Goal: Task Accomplishment & Management: Use online tool/utility

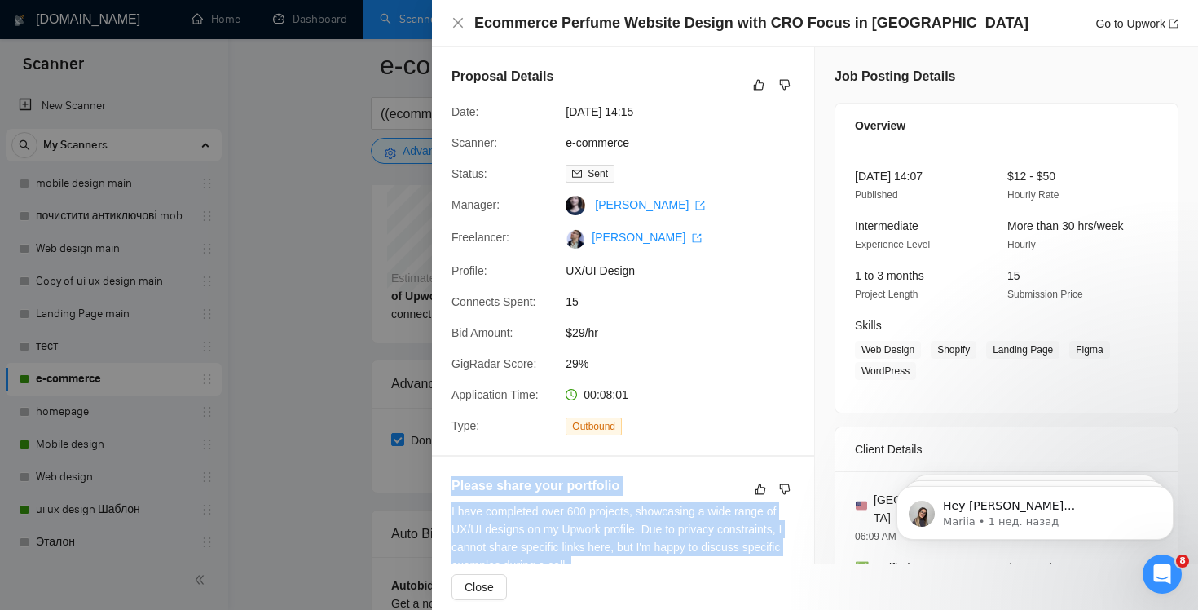
scroll to position [3415, 0]
click at [456, 24] on icon "close" at bounding box center [458, 23] width 10 height 10
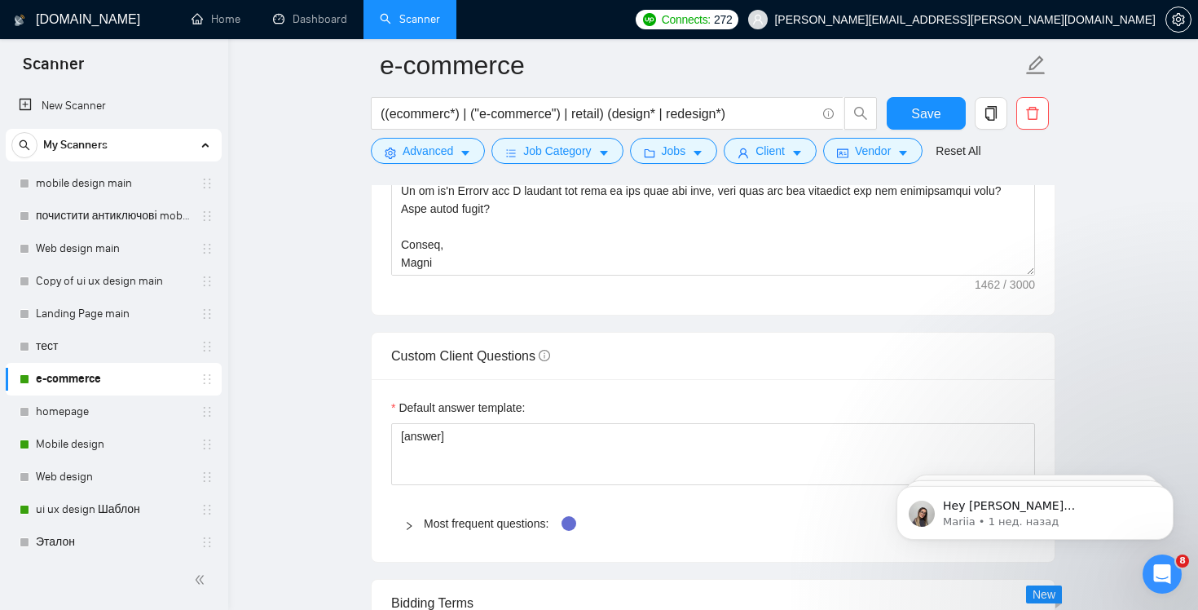
scroll to position [1920, 0]
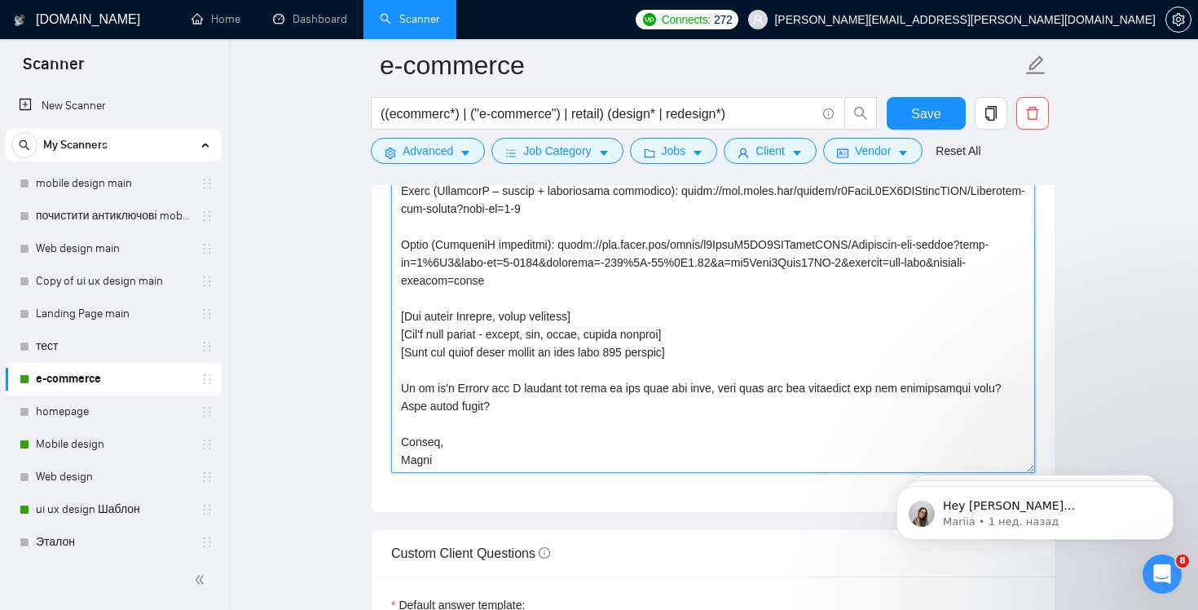
click at [428, 438] on textarea "Cover letter template:" at bounding box center [713, 289] width 644 height 367
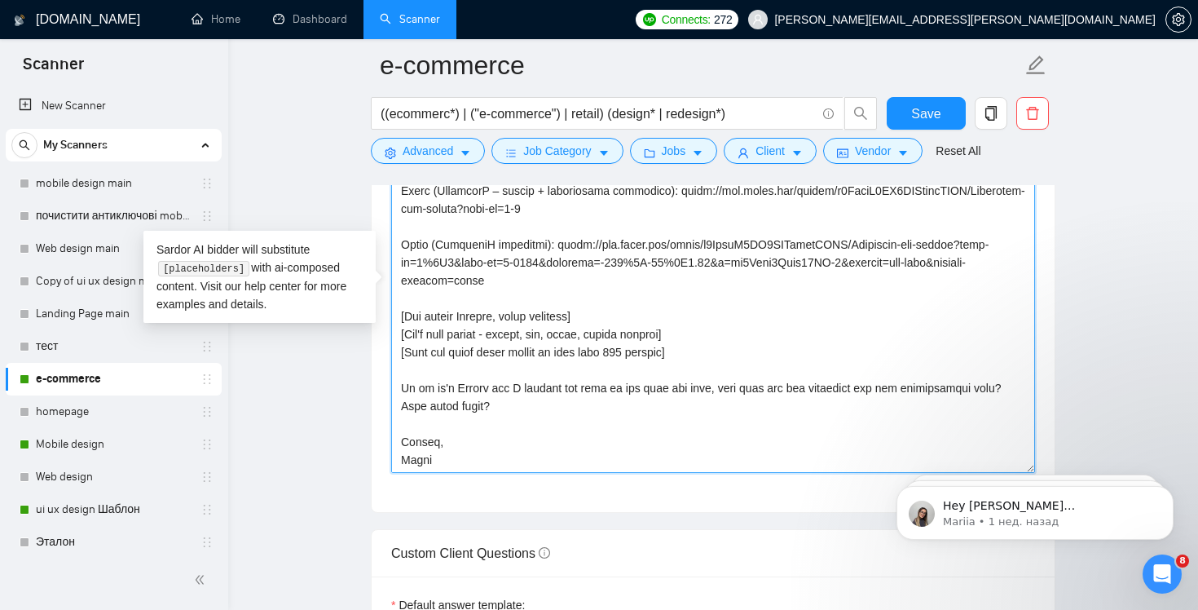
click at [428, 438] on textarea "Cover letter template:" at bounding box center [713, 289] width 644 height 367
type textarea "Lo ipsum! [dol sitame'c adip el seddo] E’te incidid utlabore e-dolorema aliquae…"
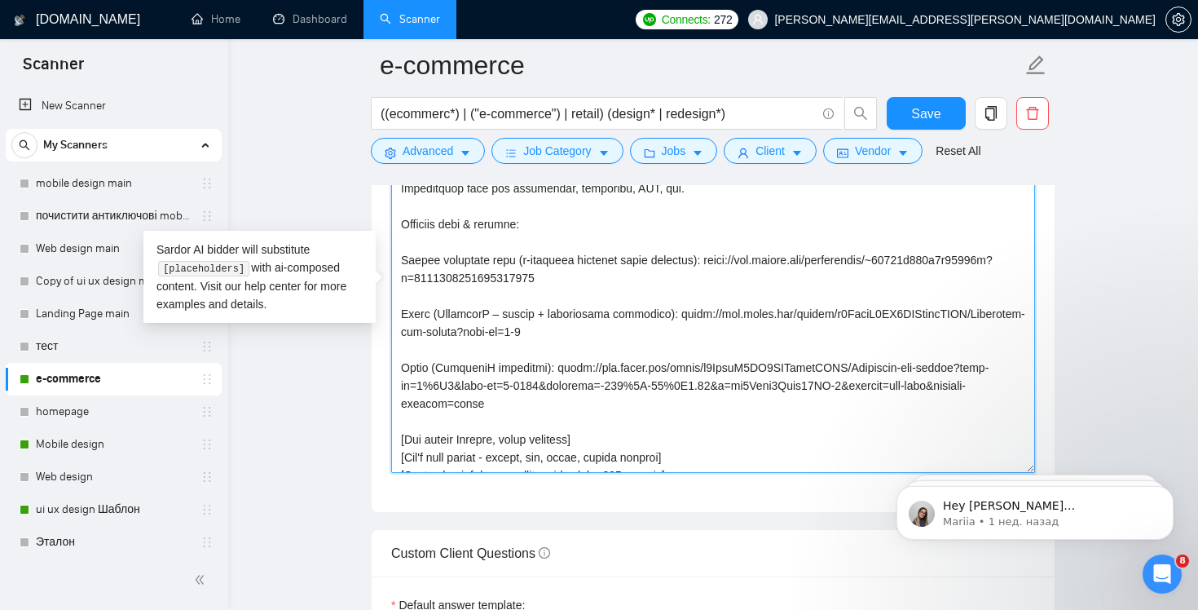
scroll to position [201, 0]
click at [651, 394] on textarea "Cover letter template:" at bounding box center [713, 289] width 644 height 367
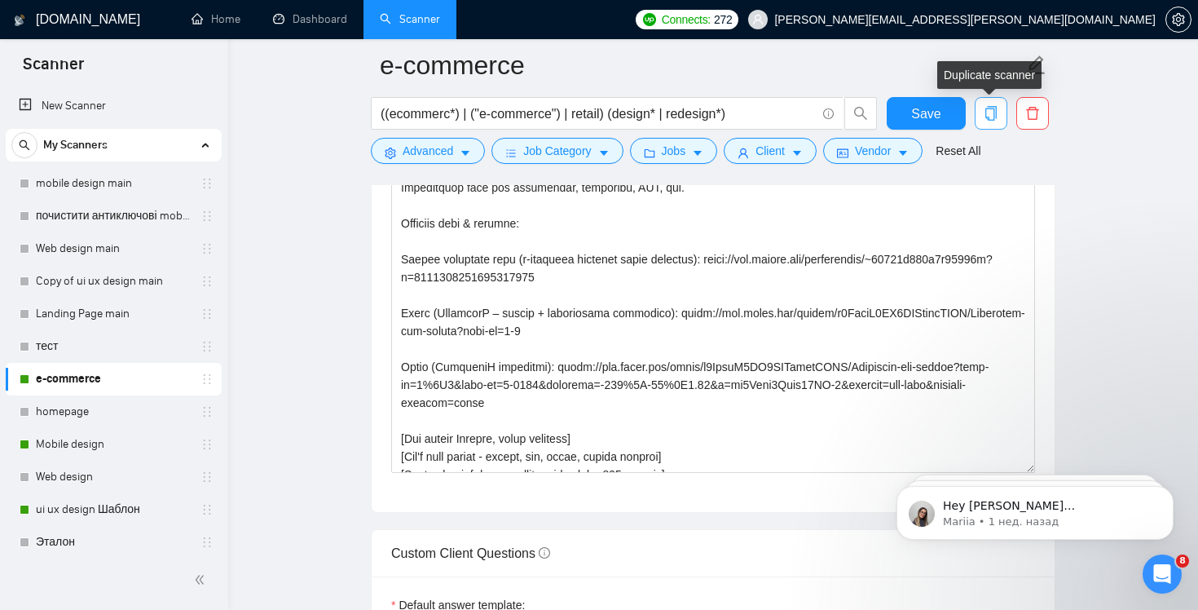
click at [986, 115] on icon "copy" at bounding box center [991, 113] width 11 height 15
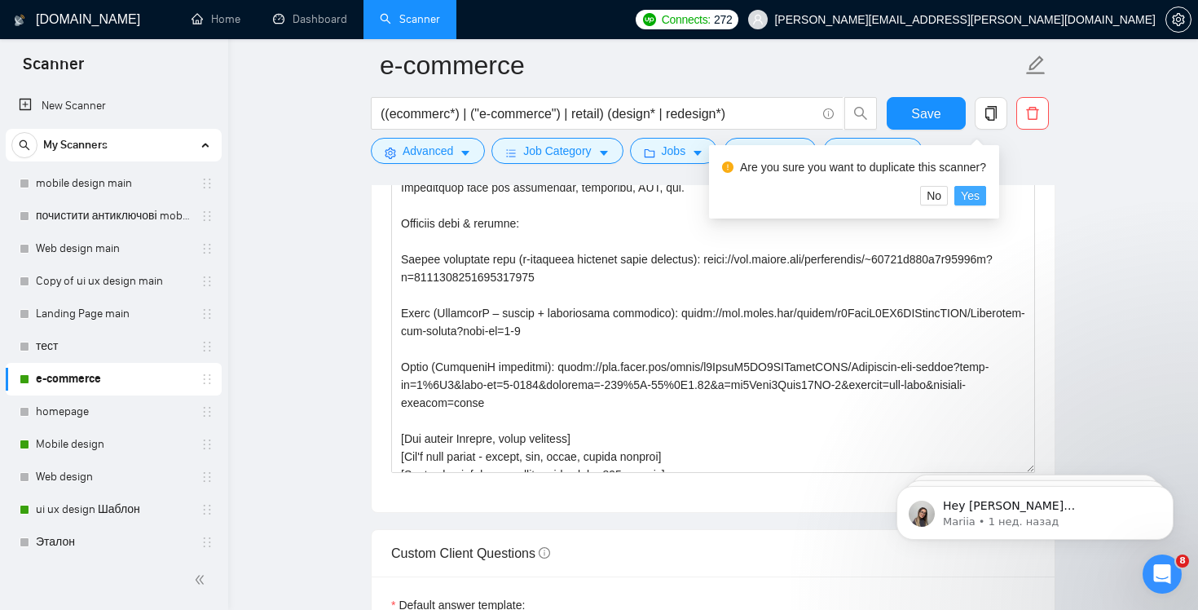
click at [977, 195] on span "Yes" at bounding box center [970, 196] width 19 height 18
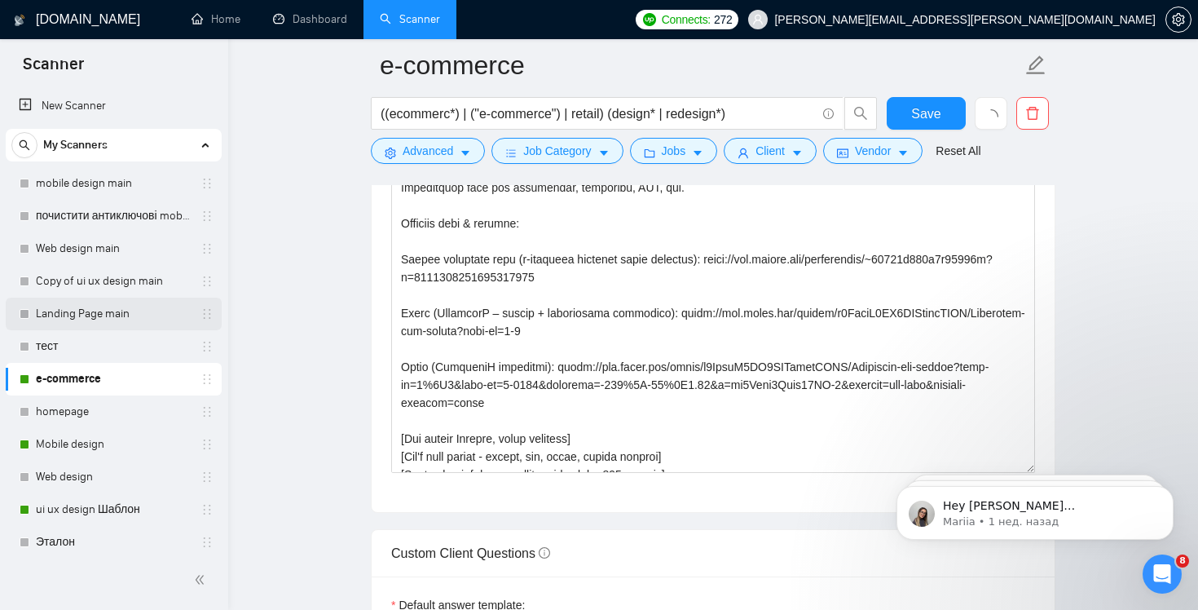
scroll to position [171, 0]
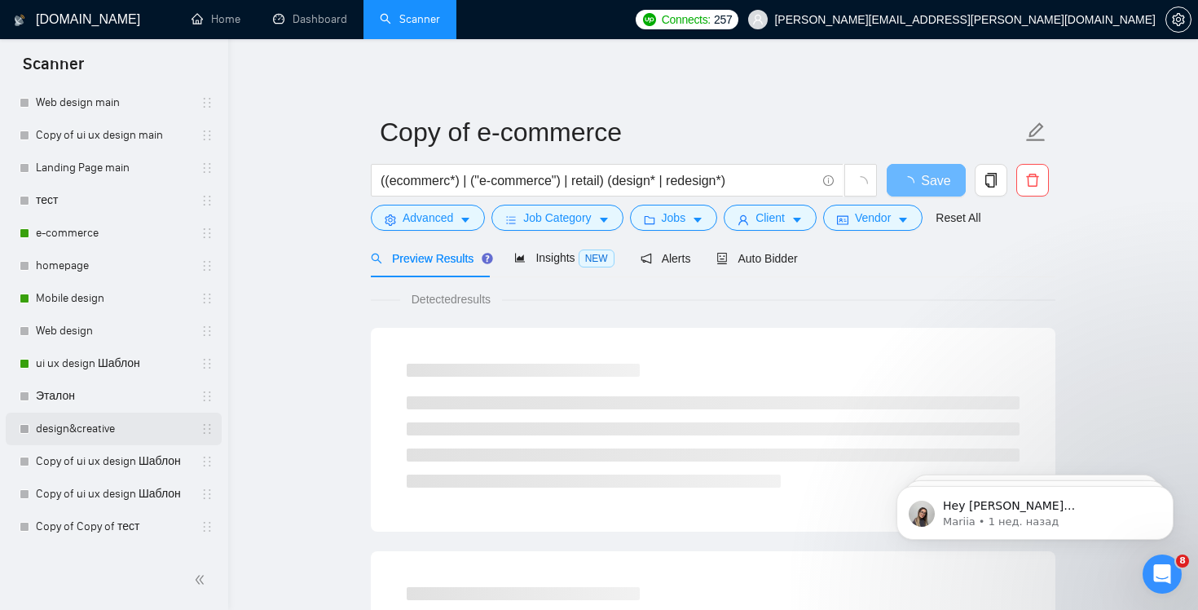
scroll to position [145, 0]
click at [110, 232] on link "e-commerce" at bounding box center [113, 234] width 155 height 33
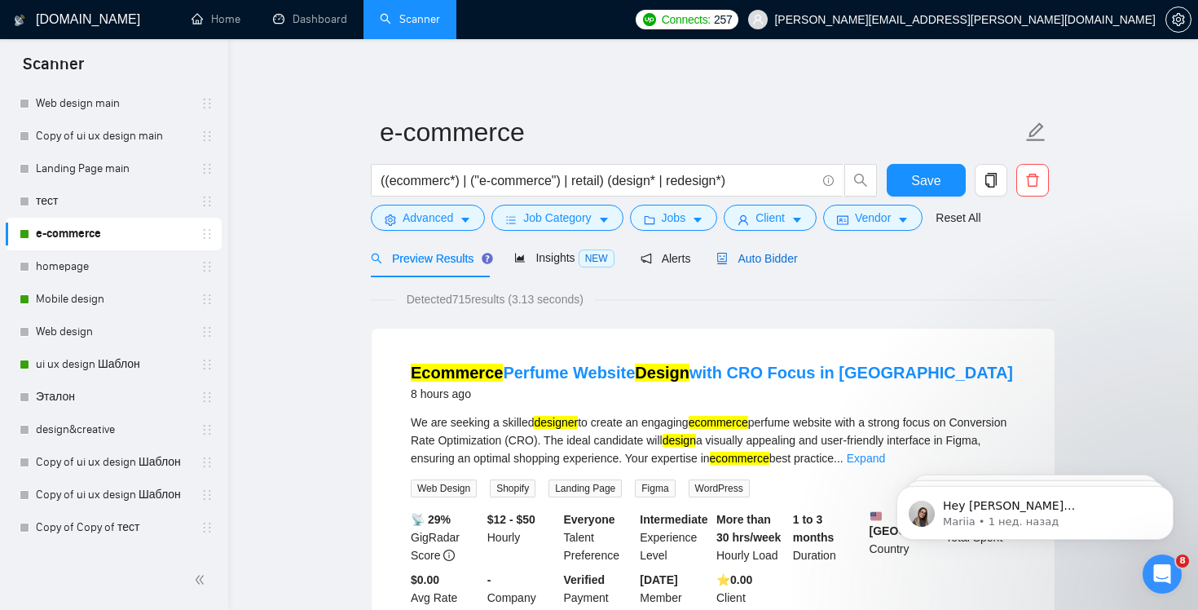
click at [774, 260] on span "Auto Bidder" at bounding box center [757, 258] width 81 height 13
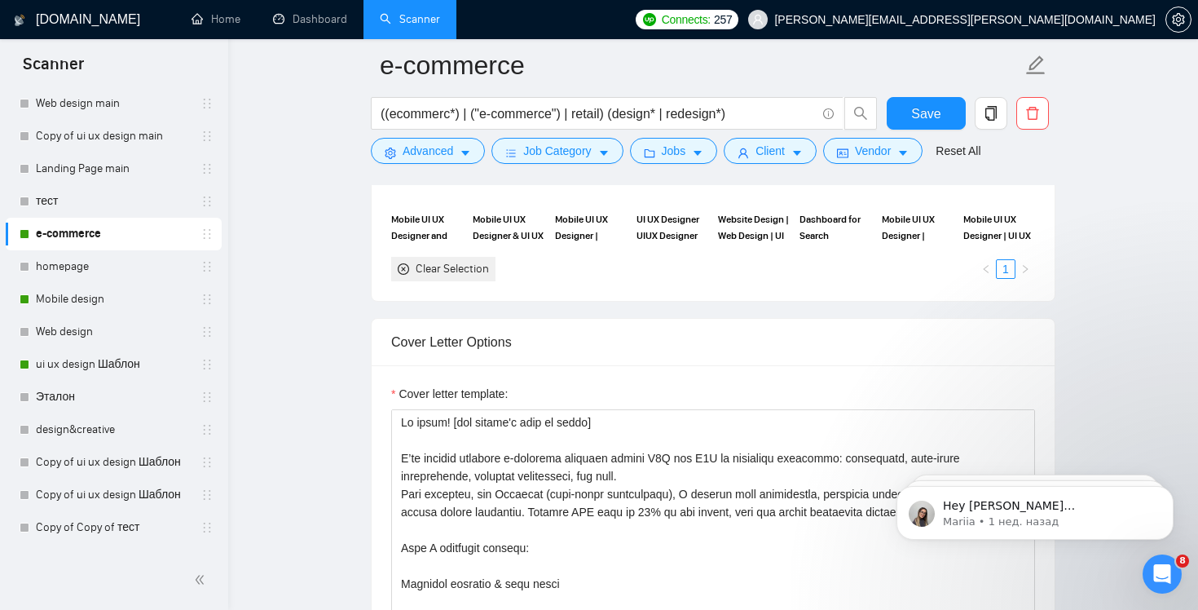
scroll to position [1803, 0]
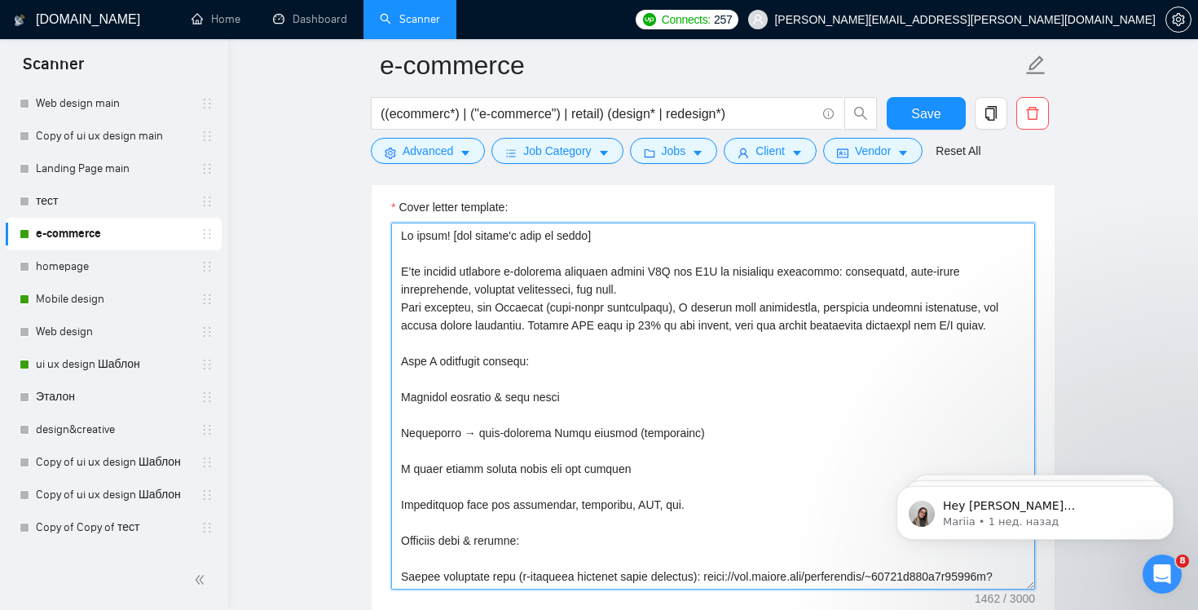
click at [767, 360] on textarea "Cover letter template:" at bounding box center [713, 406] width 644 height 367
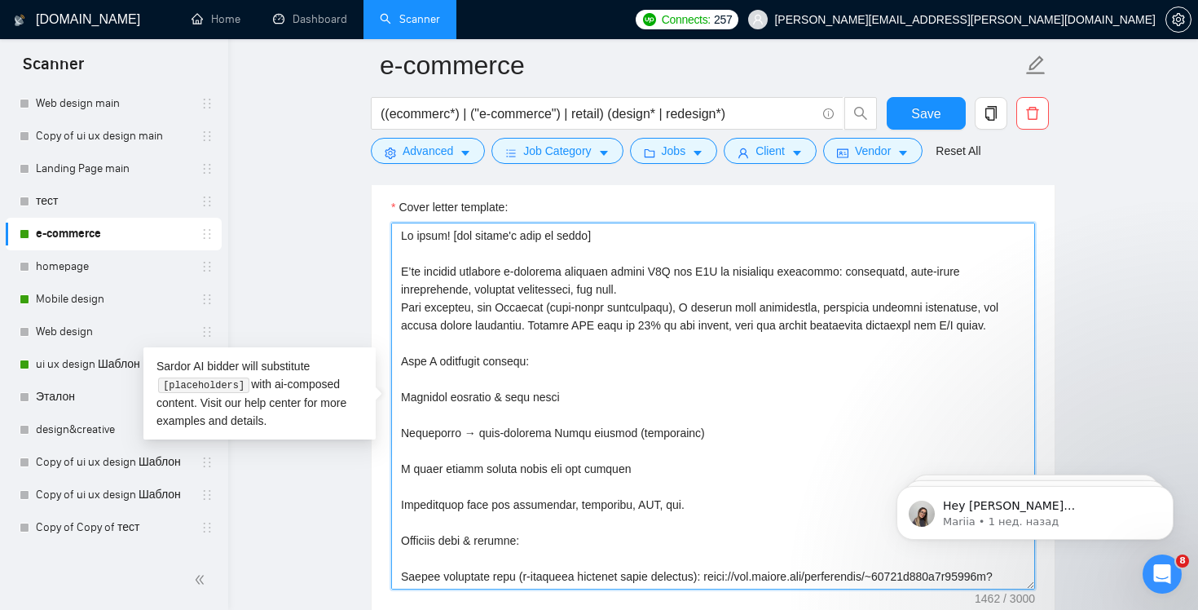
click at [720, 369] on textarea "Cover letter template:" at bounding box center [713, 406] width 644 height 367
click at [750, 451] on textarea "Cover letter template:" at bounding box center [713, 406] width 644 height 367
paste textarea "loremipsum do s-ametcons adipis elit s doeius tempo in utlaboreet doloremagnaa …"
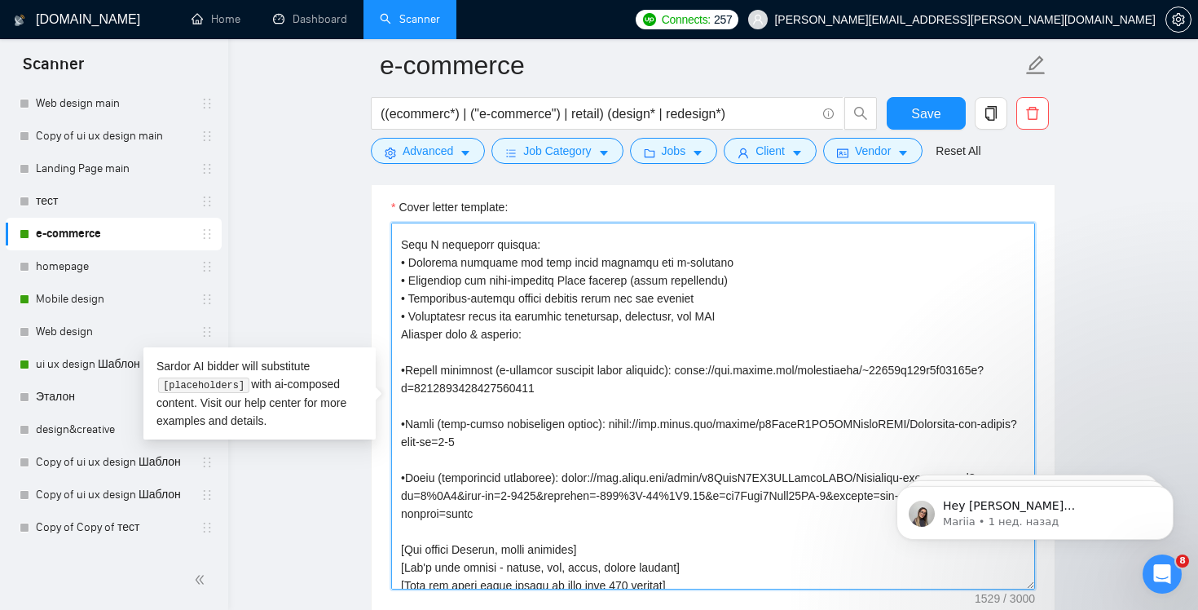
scroll to position [115, 0]
click at [401, 334] on textarea "Cover letter template:" at bounding box center [713, 406] width 644 height 367
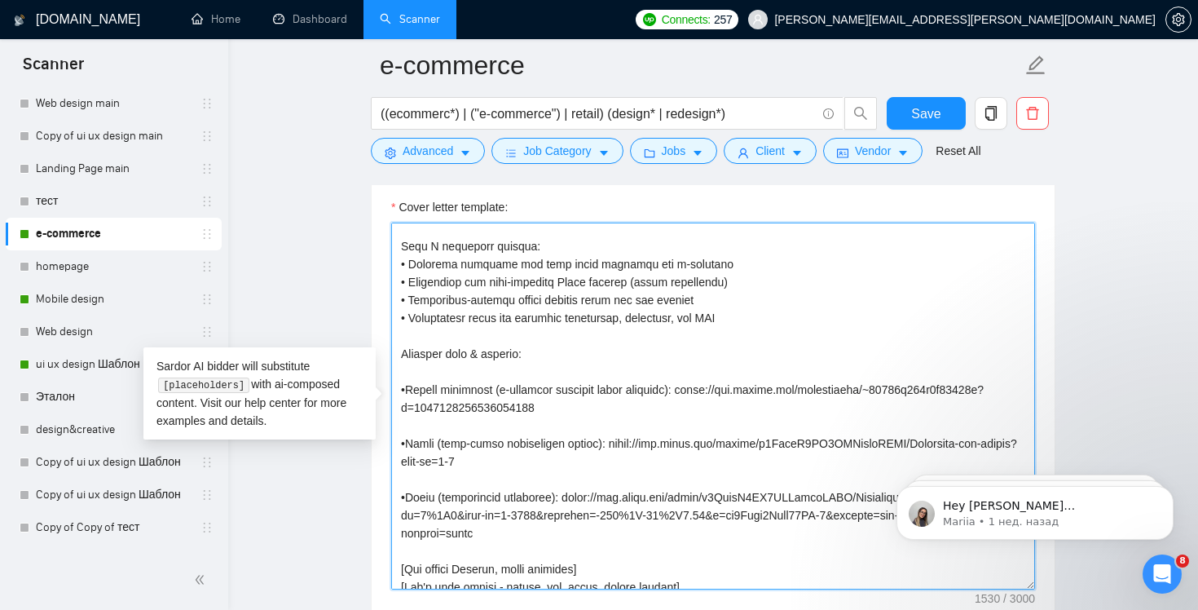
type textarea "Lo ipsum! [dol sitame'c adip el seddo] E temporinci ut l-etdolore magnaa enim a…"
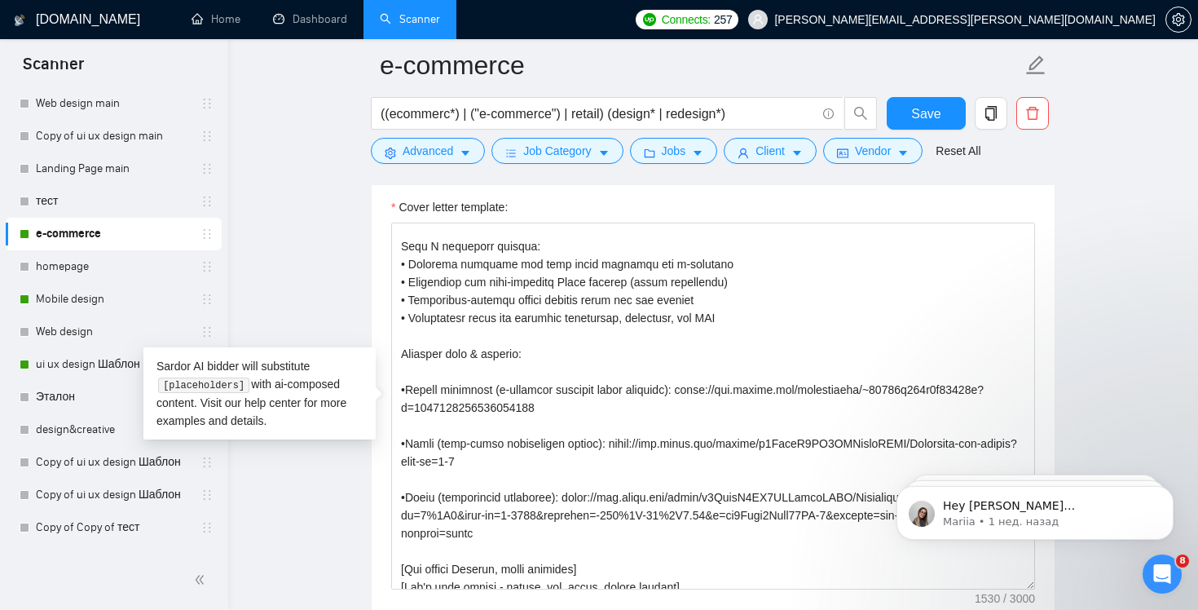
click at [1121, 337] on main "e-commerce ((ecommerc*) | ("e-commerce") | retail) (design* | redesign*) Save A…" at bounding box center [713, 512] width 918 height 4500
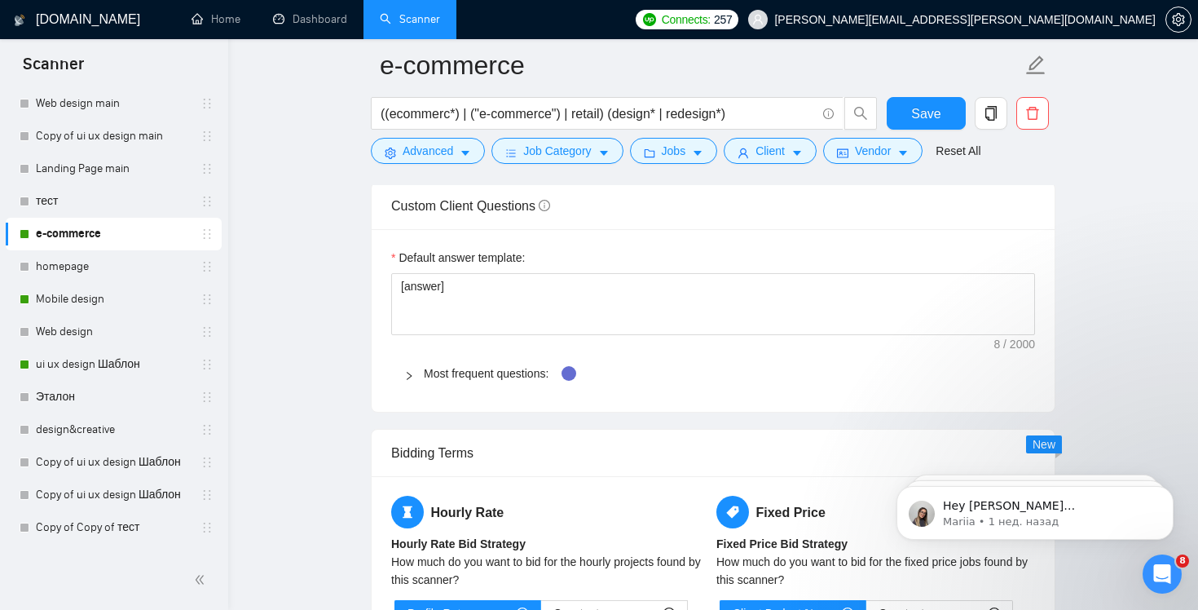
scroll to position [2288, 0]
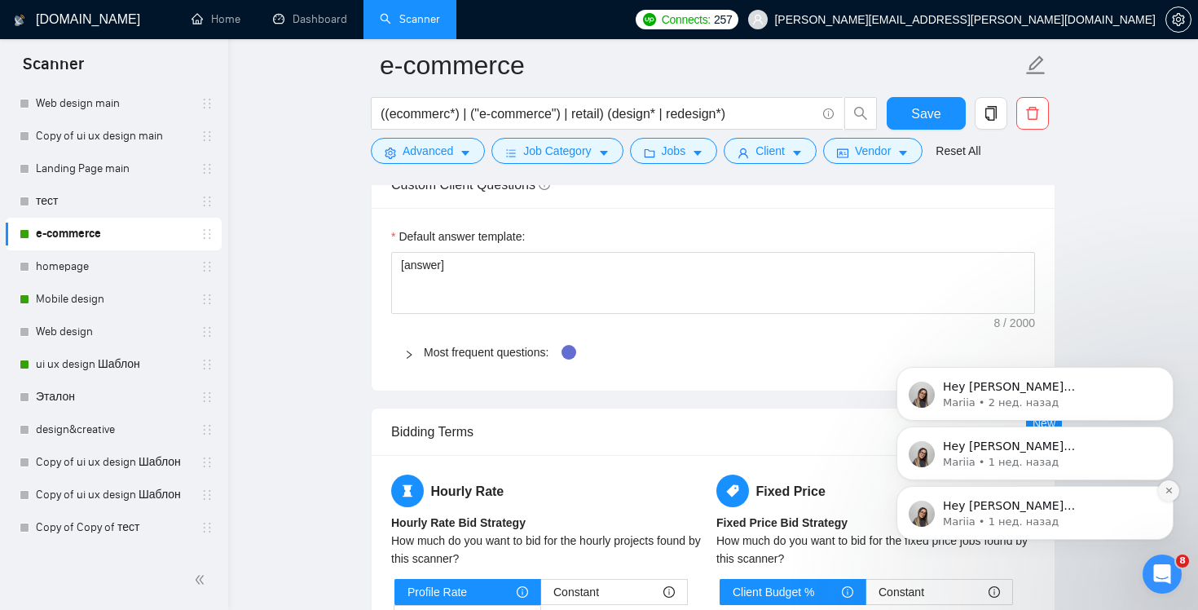
click at [1168, 488] on icon "Dismiss notification" at bounding box center [1169, 490] width 9 height 9
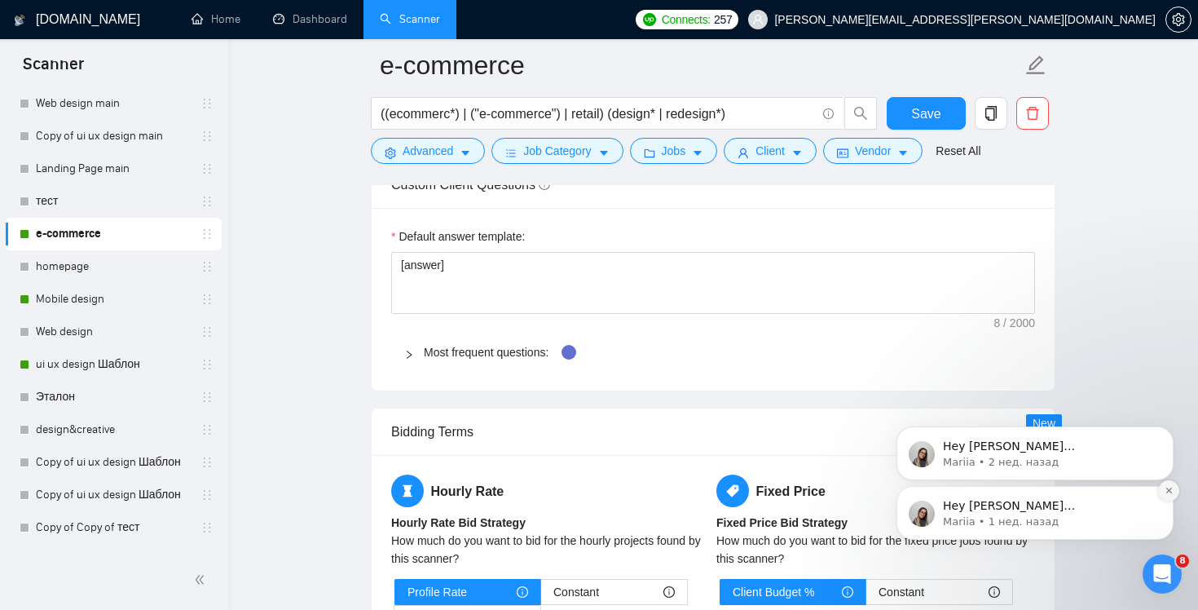
click at [1168, 488] on icon "Dismiss notification" at bounding box center [1169, 490] width 9 height 9
click at [1167, 487] on icon "Dismiss notification" at bounding box center [1169, 490] width 9 height 9
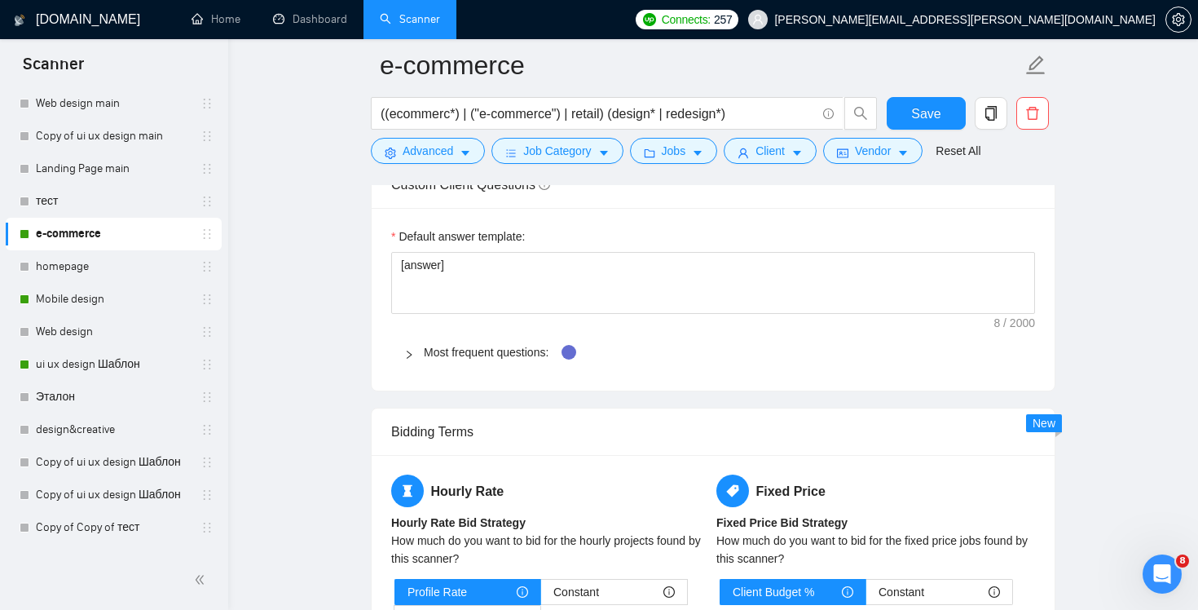
click at [1141, 451] on main "e-commerce ((ecommerc*) | ("e-commerce") | retail) (design* | redesign*) Save A…" at bounding box center [713, 27] width 918 height 4500
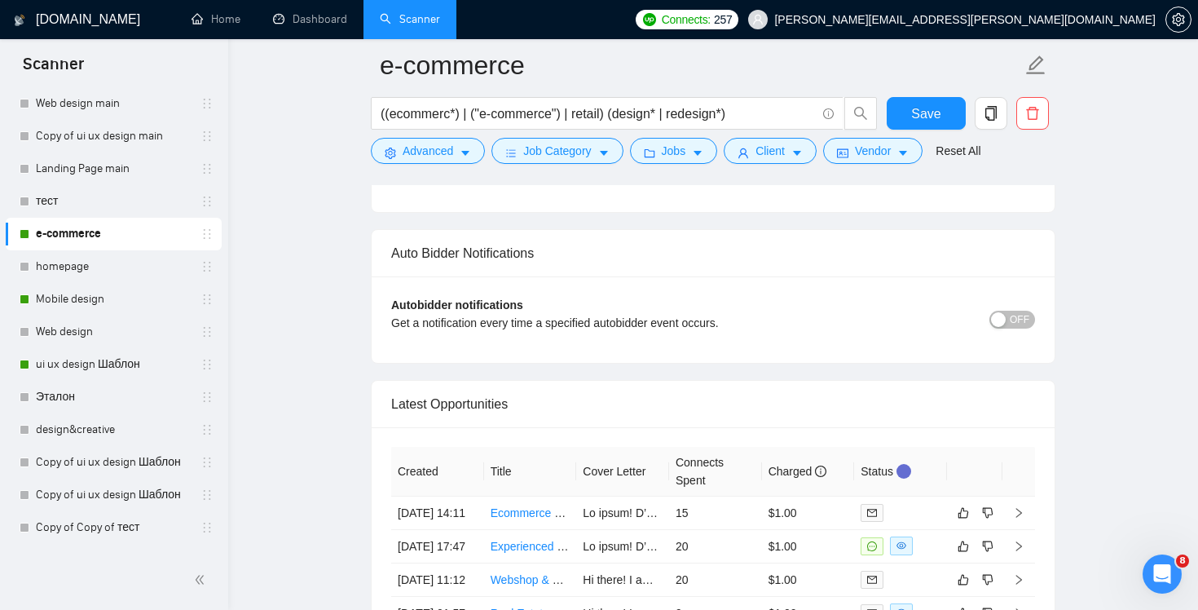
scroll to position [4024, 0]
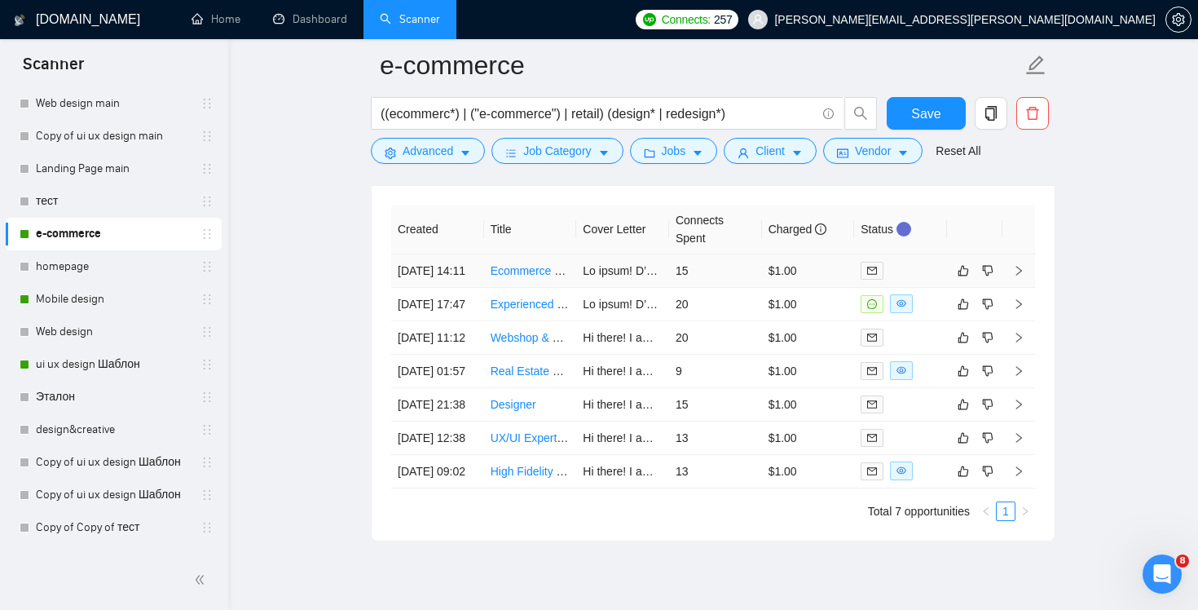
click at [1021, 271] on icon "right" at bounding box center [1018, 270] width 11 height 11
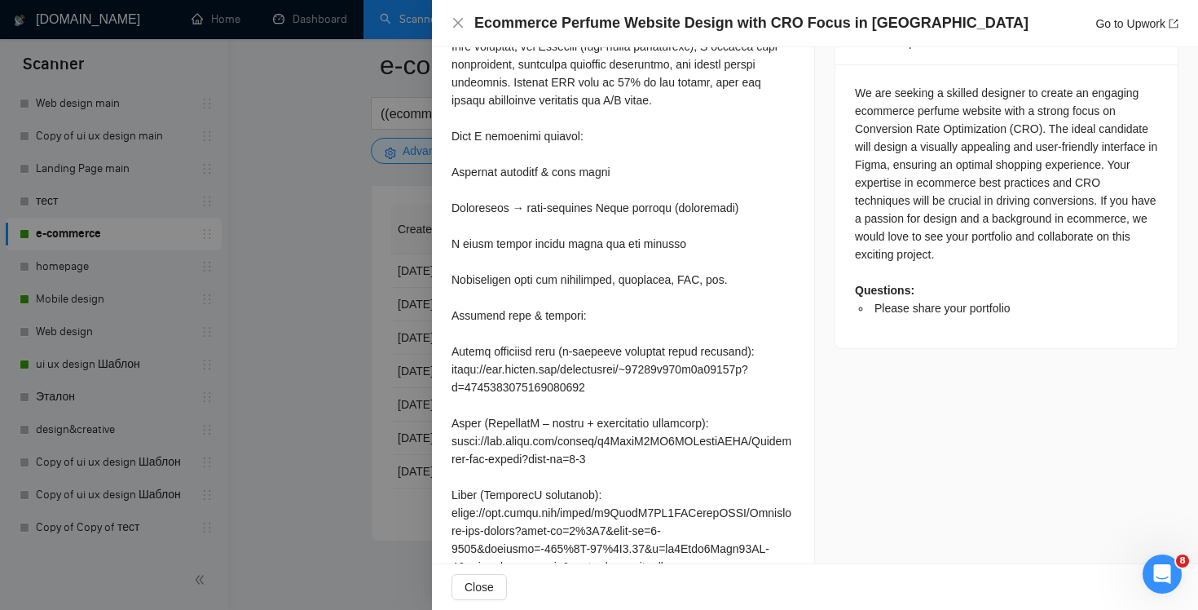
scroll to position [853, 0]
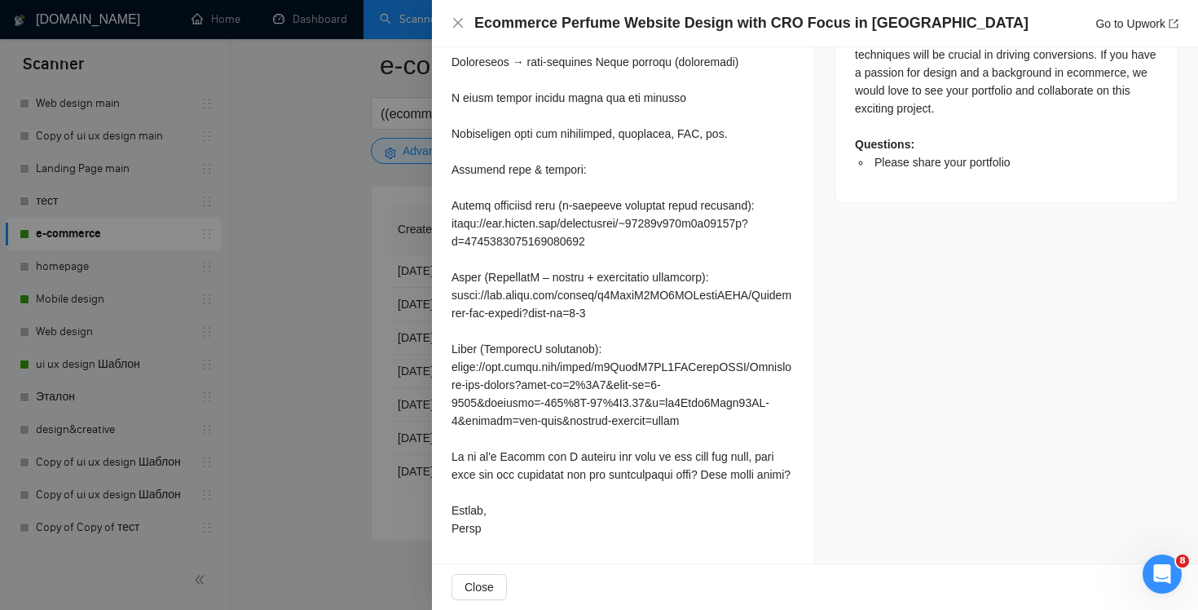
click at [448, 18] on div "Ecommerce Perfume Website Design with CRO Focus in Figma Go to Upwork" at bounding box center [815, 23] width 766 height 47
click at [457, 23] on icon "close" at bounding box center [458, 22] width 13 height 13
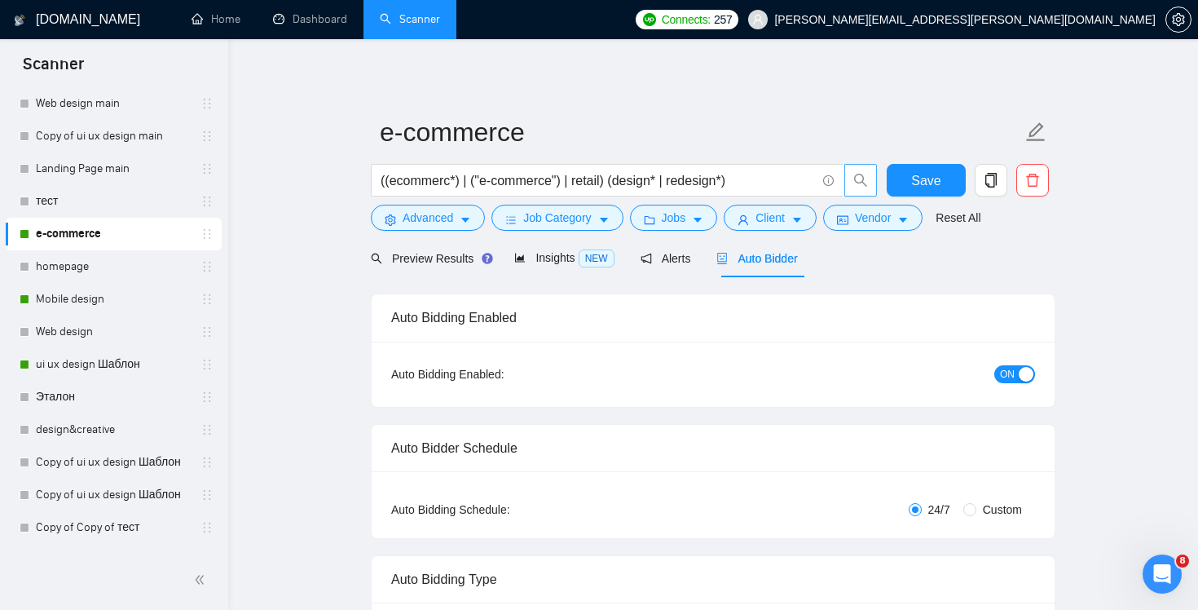
click at [852, 184] on span "search" at bounding box center [860, 180] width 31 height 15
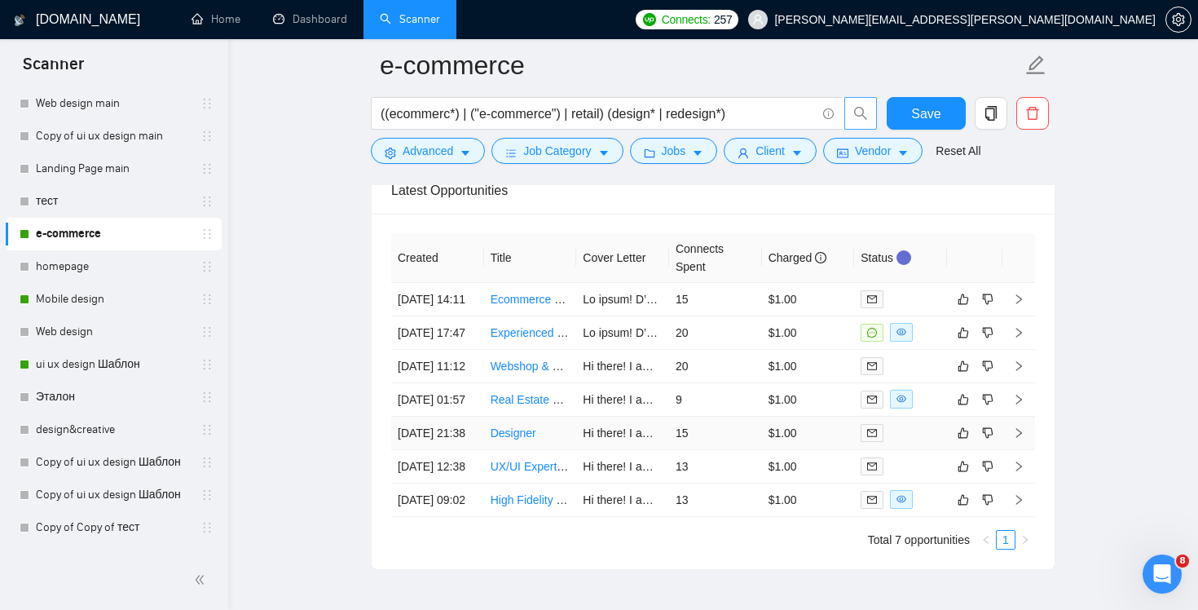
scroll to position [3892, 0]
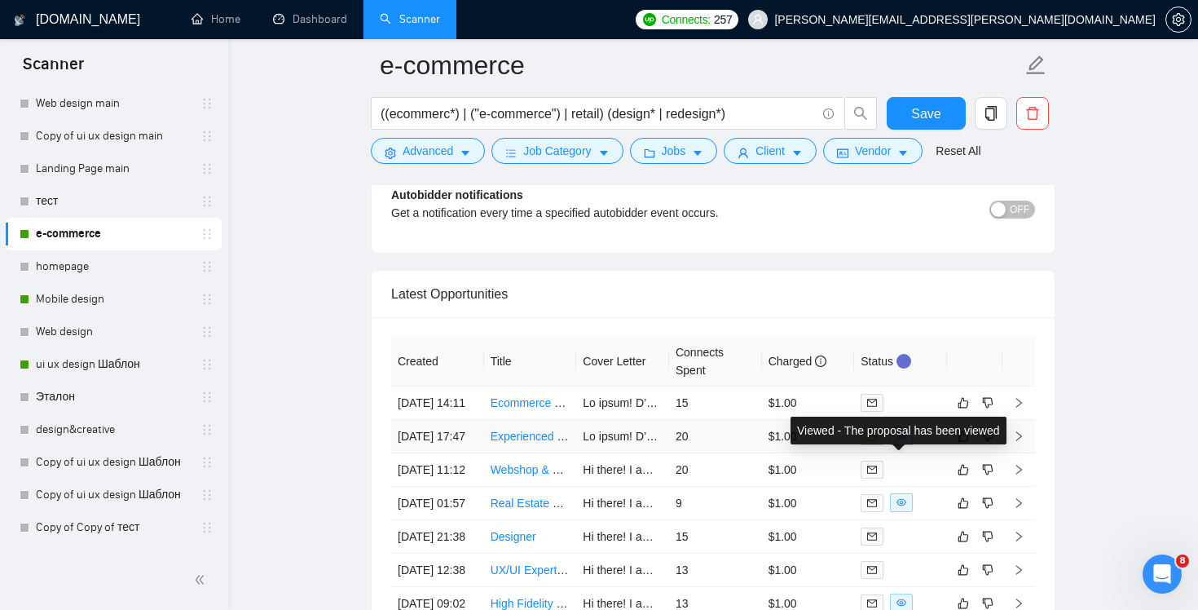
click at [908, 445] on span at bounding box center [901, 435] width 23 height 19
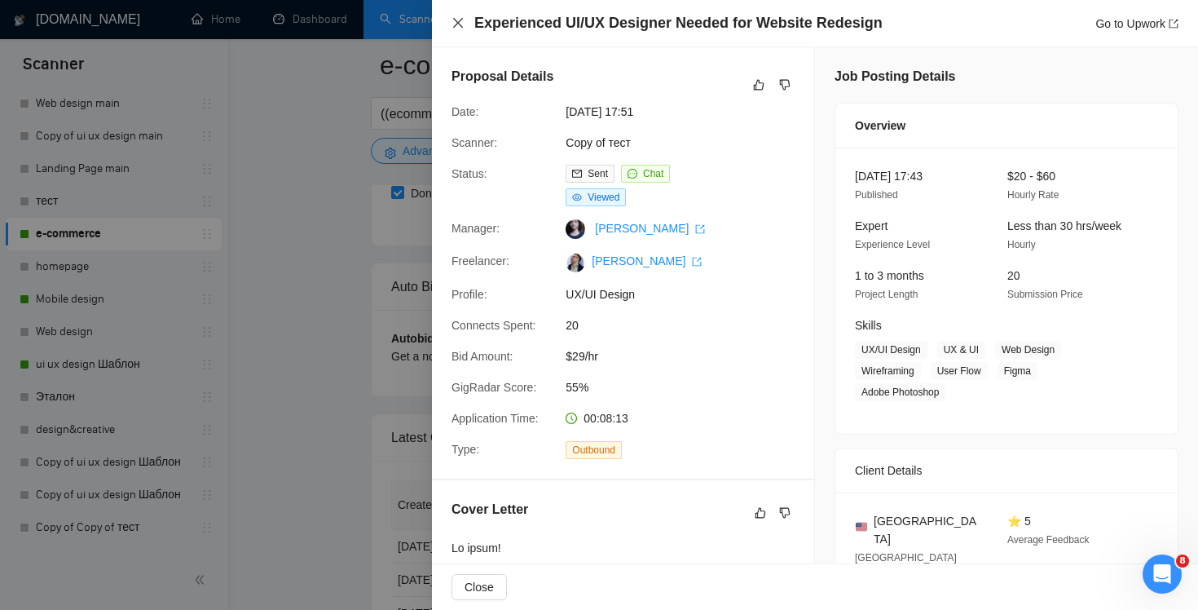
click at [458, 20] on icon "close" at bounding box center [458, 22] width 13 height 13
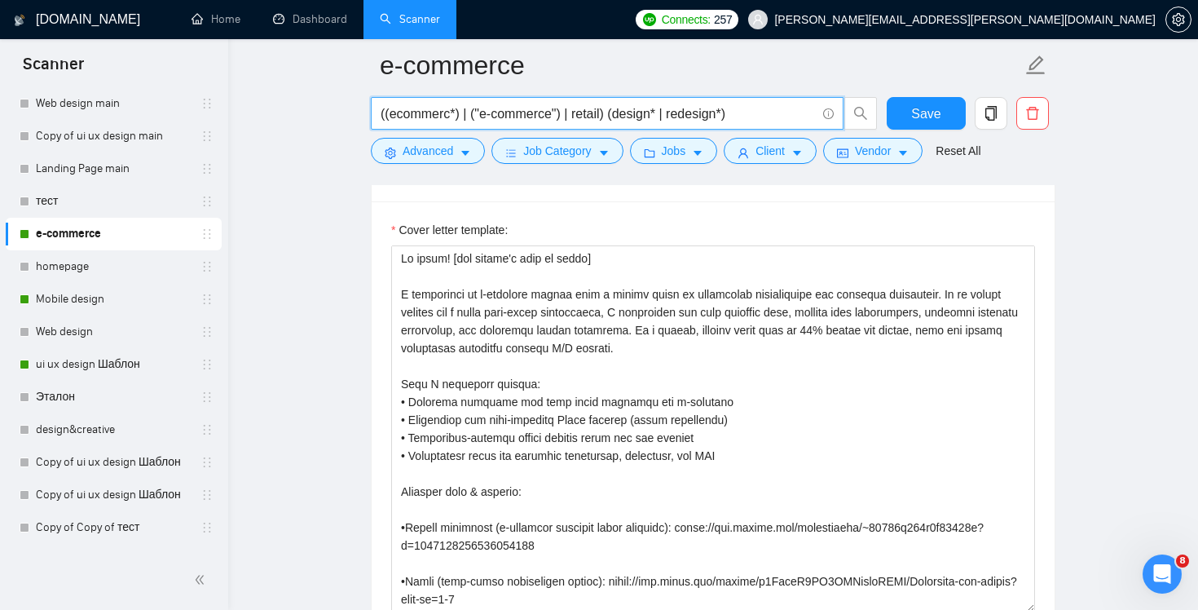
drag, startPoint x: 653, startPoint y: 112, endPoint x: 268, endPoint y: 92, distance: 385.3
click at [268, 92] on main "e-commerce ((ecommerc*) | ("e-commerce") | retail) (design* | redesign*) Save A…" at bounding box center [713, 535] width 918 height 4500
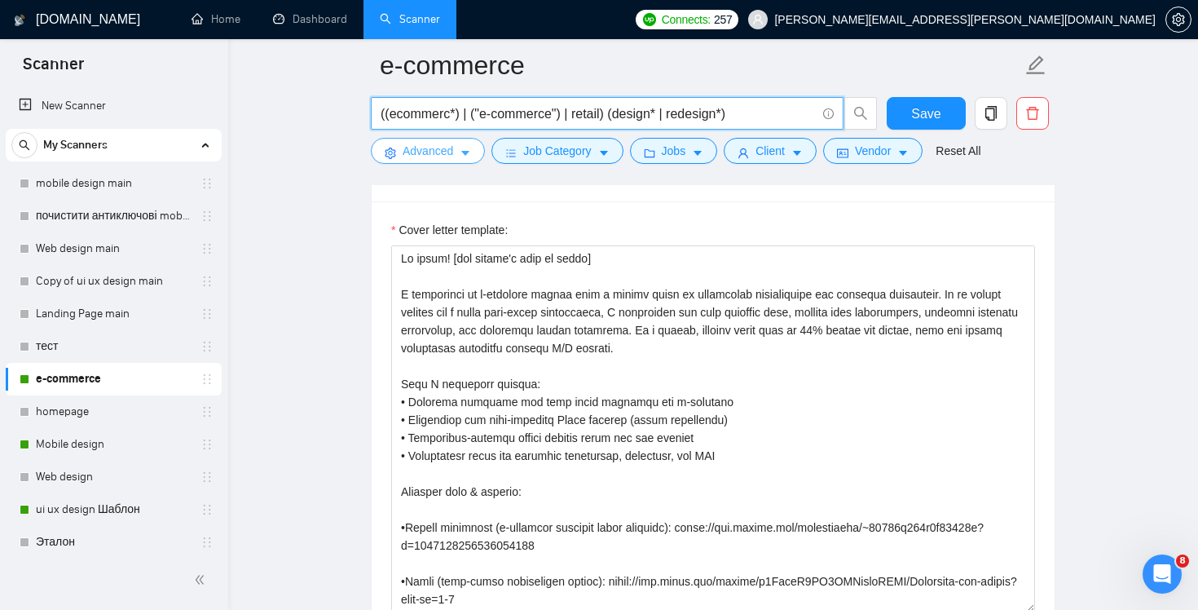
click at [413, 148] on span "Advanced" at bounding box center [428, 151] width 51 height 18
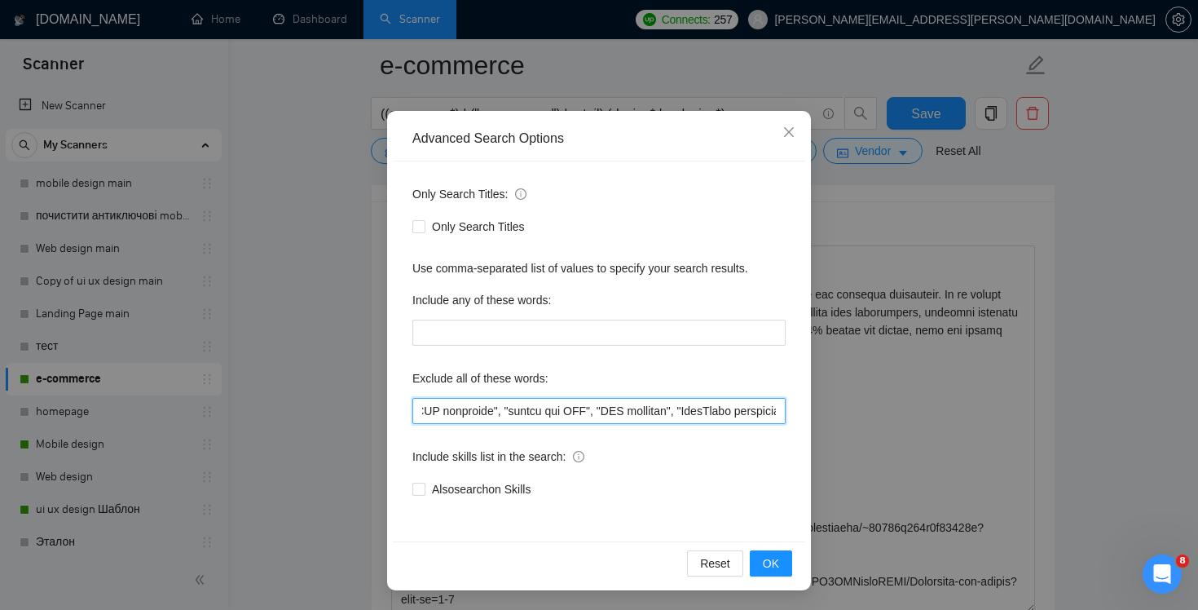
scroll to position [0, 1978]
drag, startPoint x: 655, startPoint y: 415, endPoint x: 874, endPoint y: 410, distance: 218.5
click at [874, 410] on div "Advanced Search Options Only Search Titles: Only Search Titles Use comma-separa…" at bounding box center [599, 305] width 1198 height 610
click at [707, 410] on input "text" at bounding box center [599, 411] width 373 height 26
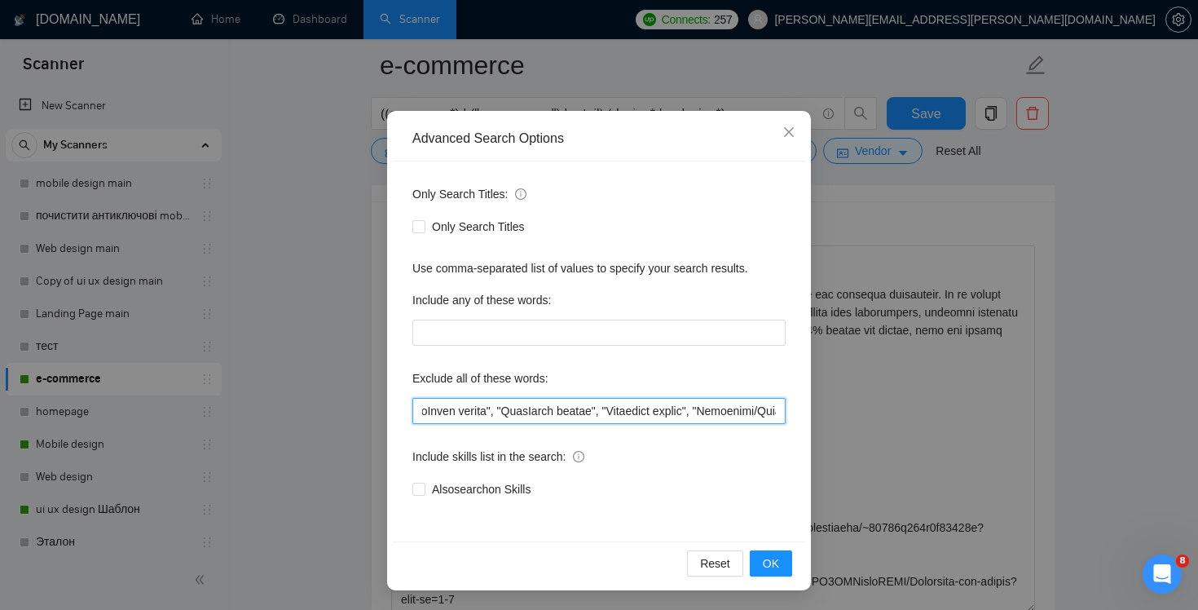
drag, startPoint x: 727, startPoint y: 416, endPoint x: 781, endPoint y: 413, distance: 53.9
click at [781, 413] on input "text" at bounding box center [599, 411] width 373 height 26
click at [709, 417] on input "text" at bounding box center [599, 411] width 373 height 26
drag, startPoint x: 713, startPoint y: 416, endPoint x: 797, endPoint y: 417, distance: 84.8
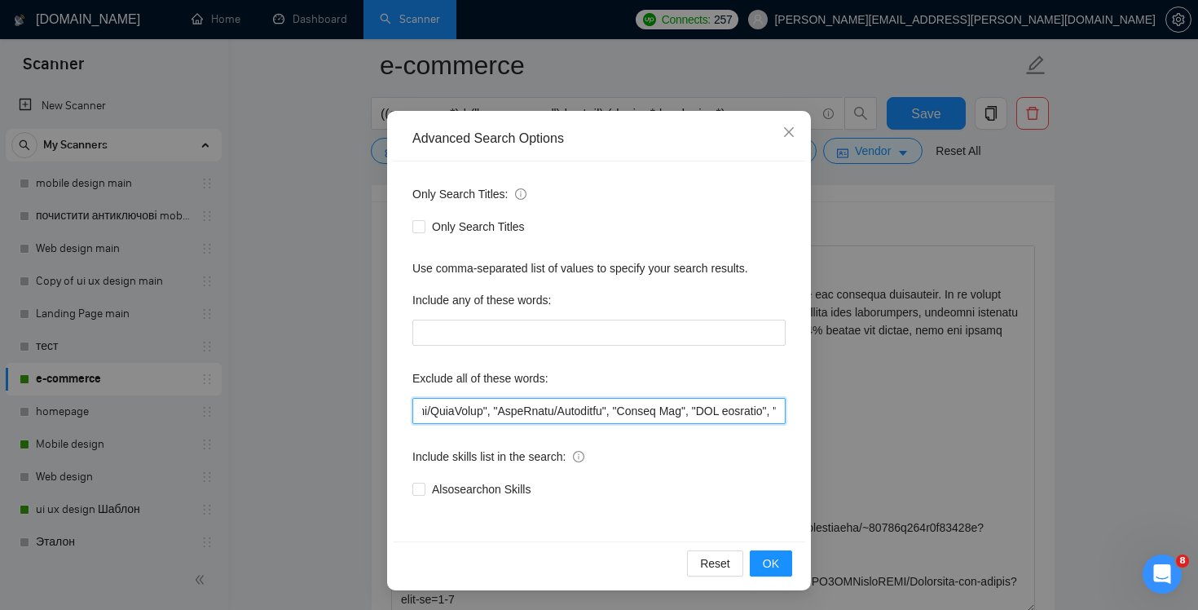
click at [798, 417] on div "Only Search Titles: Only Search Titles Use comma-separated list of values to sp…" at bounding box center [599, 351] width 413 height 380
click at [659, 408] on input "text" at bounding box center [599, 411] width 373 height 26
drag, startPoint x: 711, startPoint y: 407, endPoint x: 805, endPoint y: 415, distance: 94.1
click at [805, 415] on div "Only Search Titles: Only Search Titles Use comma-separated list of values to sp…" at bounding box center [599, 351] width 413 height 380
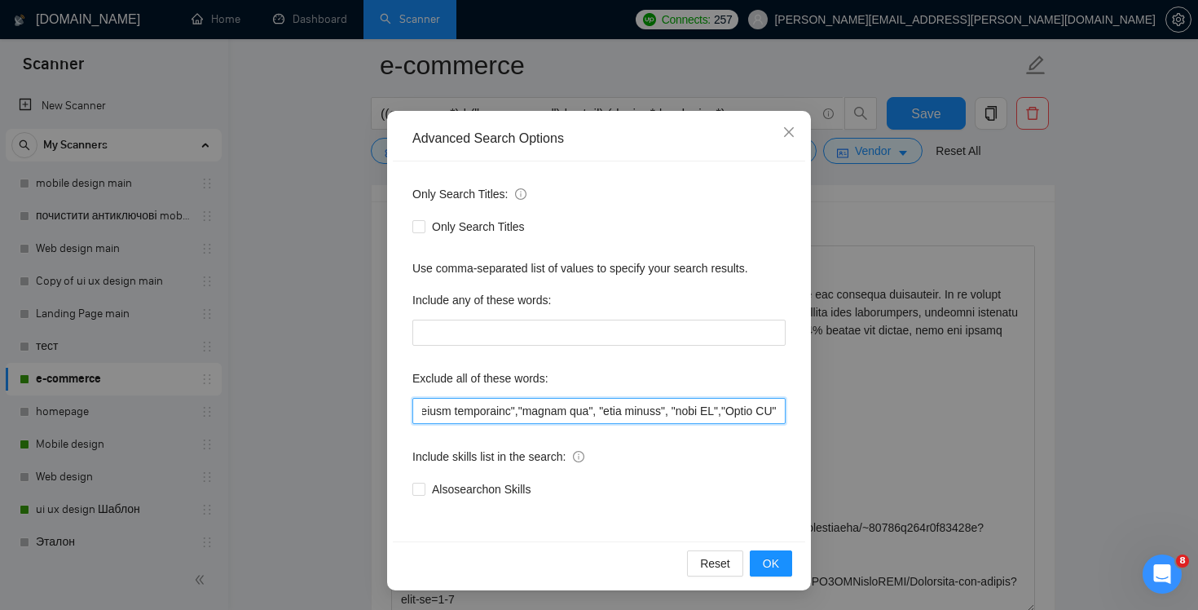
click at [713, 405] on input "text" at bounding box center [599, 411] width 373 height 26
drag, startPoint x: 701, startPoint y: 408, endPoint x: 838, endPoint y: 426, distance: 138.2
click at [838, 426] on div "Advanced Search Options Only Search Titles: Only Search Titles Use comma-separa…" at bounding box center [599, 305] width 1198 height 610
click at [748, 413] on input "text" at bounding box center [599, 411] width 373 height 26
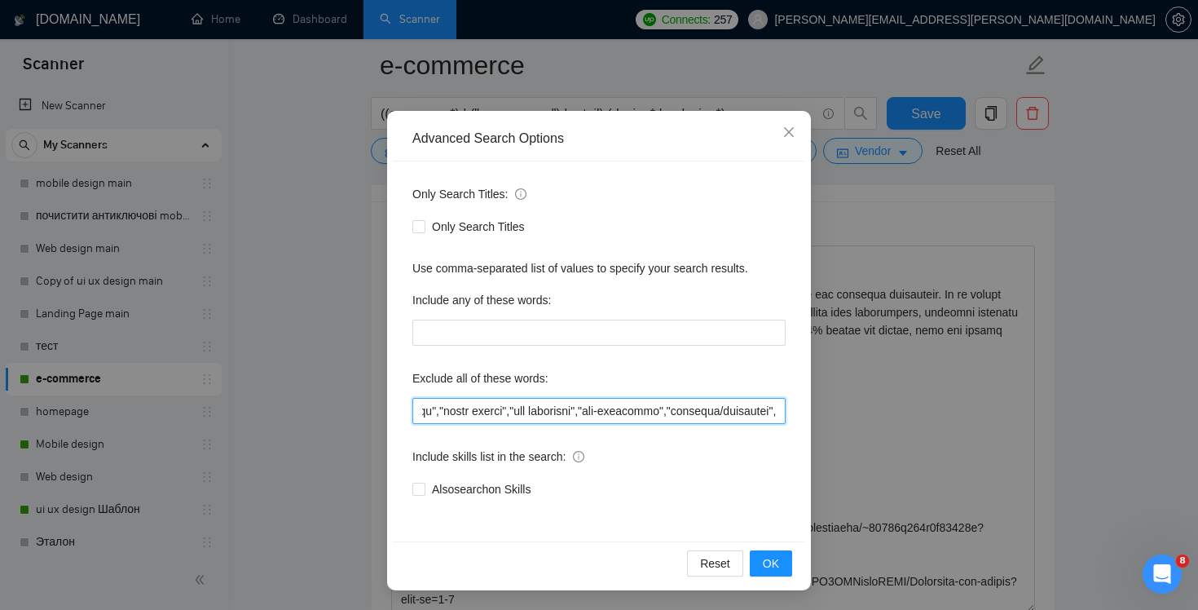
drag, startPoint x: 734, startPoint y: 413, endPoint x: 858, endPoint y: 423, distance: 124.4
click at [858, 423] on div "Advanced Search Options Only Search Titles: Only Search Titles Use comma-separa…" at bounding box center [599, 305] width 1198 height 610
click at [661, 411] on input "text" at bounding box center [599, 411] width 373 height 26
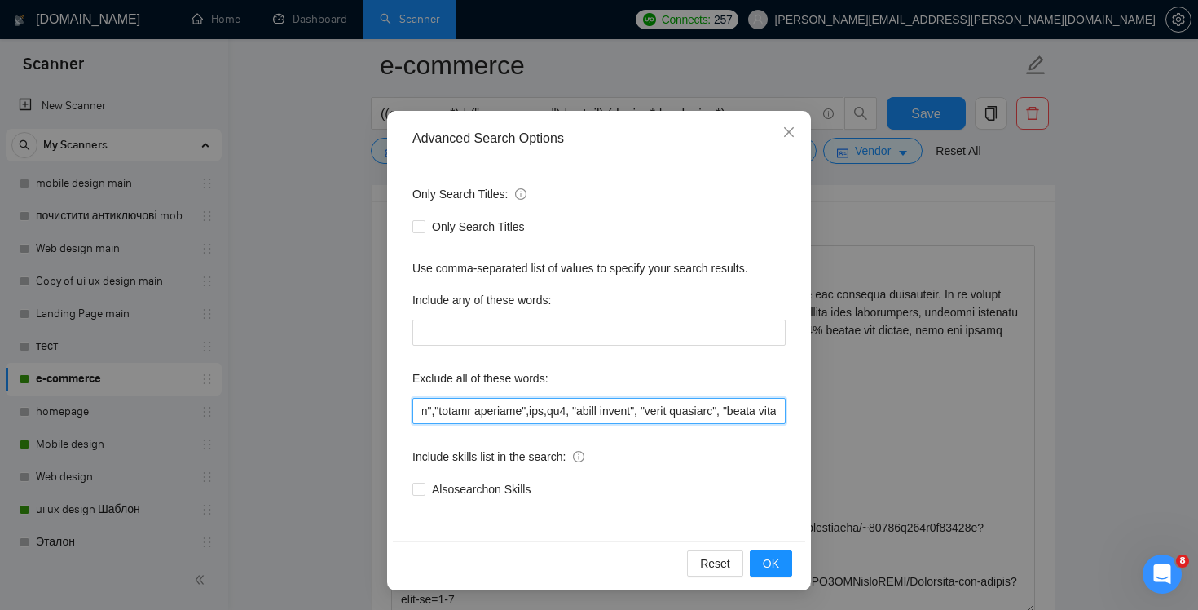
drag, startPoint x: 677, startPoint y: 415, endPoint x: 819, endPoint y: 418, distance: 142.7
click at [819, 418] on div "Advanced Search Options Only Search Titles: Only Search Titles Use comma-separa…" at bounding box center [599, 305] width 1198 height 610
click at [723, 411] on input "text" at bounding box center [599, 411] width 373 height 26
drag, startPoint x: 708, startPoint y: 415, endPoint x: 829, endPoint y: 423, distance: 120.9
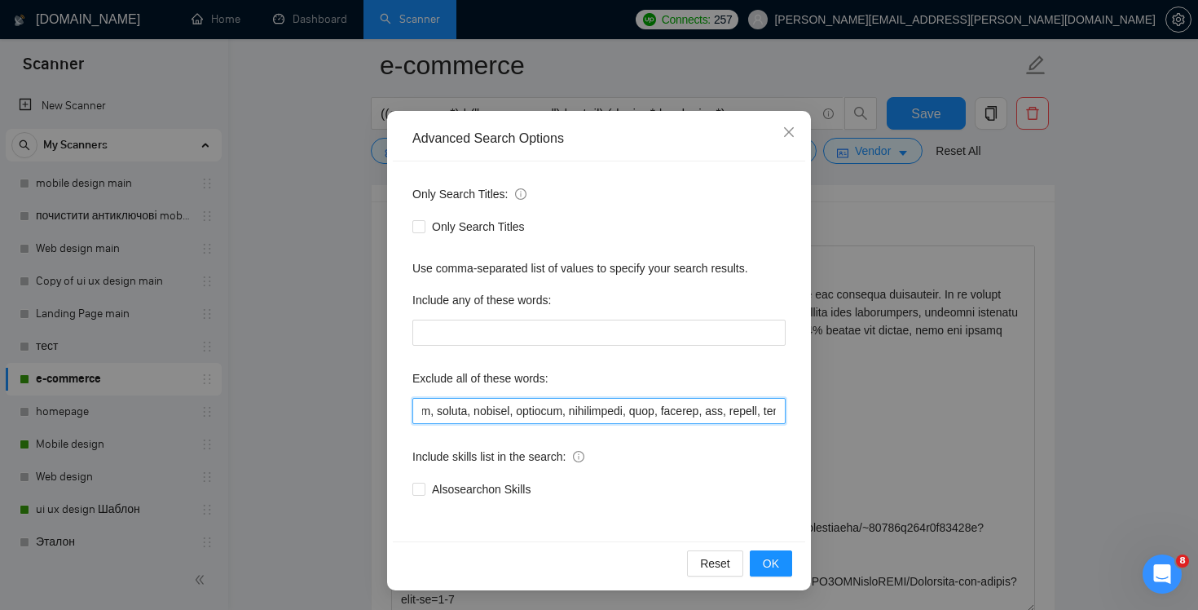
click at [829, 423] on div "Advanced Search Options Only Search Titles: Only Search Titles Use comma-separa…" at bounding box center [599, 305] width 1198 height 610
click at [720, 410] on input "text" at bounding box center [599, 411] width 373 height 26
drag, startPoint x: 746, startPoint y: 412, endPoint x: 836, endPoint y: 413, distance: 89.7
click at [836, 413] on div "Advanced Search Options Only Search Titles: Only Search Titles Use comma-separa…" at bounding box center [599, 305] width 1198 height 610
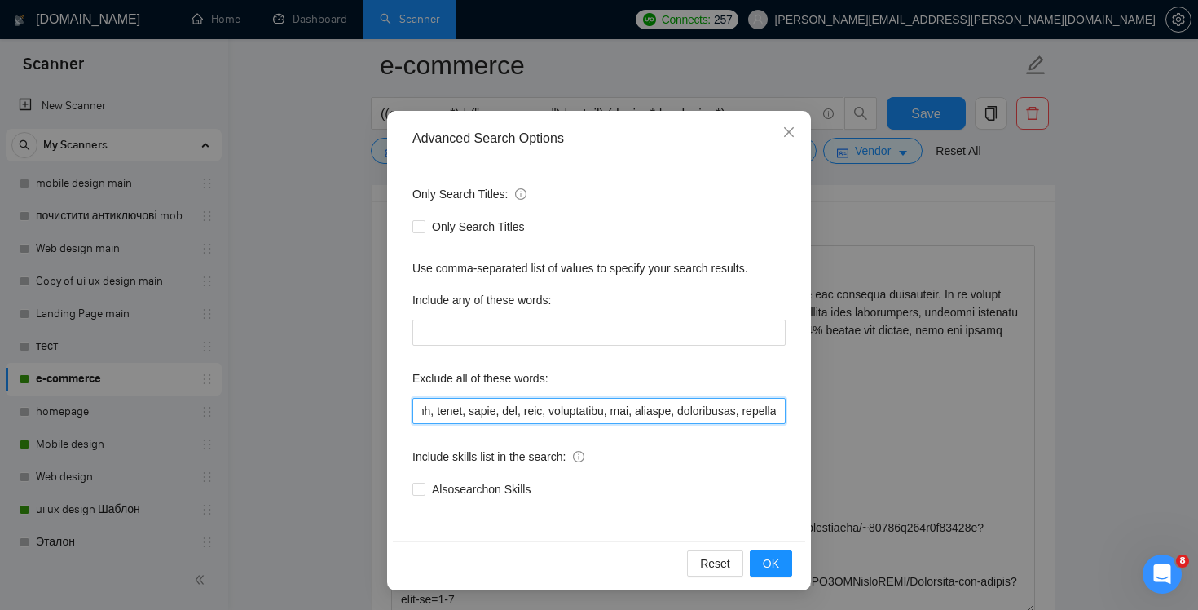
click at [717, 409] on input "text" at bounding box center [599, 411] width 373 height 26
drag, startPoint x: 682, startPoint y: 404, endPoint x: 876, endPoint y: 415, distance: 195.2
click at [878, 415] on div "Advanced Search Options Only Search Titles: Only Search Titles Use comma-separa…" at bounding box center [599, 305] width 1198 height 610
click at [756, 411] on input "text" at bounding box center [599, 411] width 373 height 26
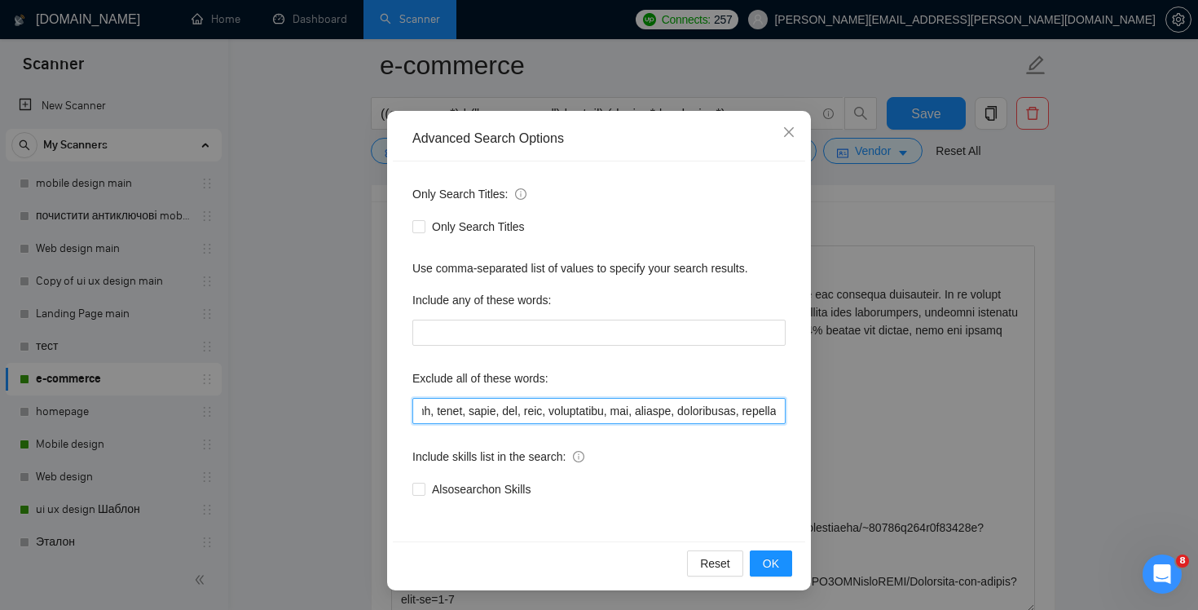
click at [756, 411] on input "text" at bounding box center [599, 411] width 373 height 26
drag, startPoint x: 643, startPoint y: 411, endPoint x: 827, endPoint y: 417, distance: 183.5
click at [827, 417] on div "Advanced Search Options Only Search Titles: Only Search Titles Use comma-separa…" at bounding box center [599, 305] width 1198 height 610
click at [618, 417] on input "text" at bounding box center [599, 411] width 373 height 26
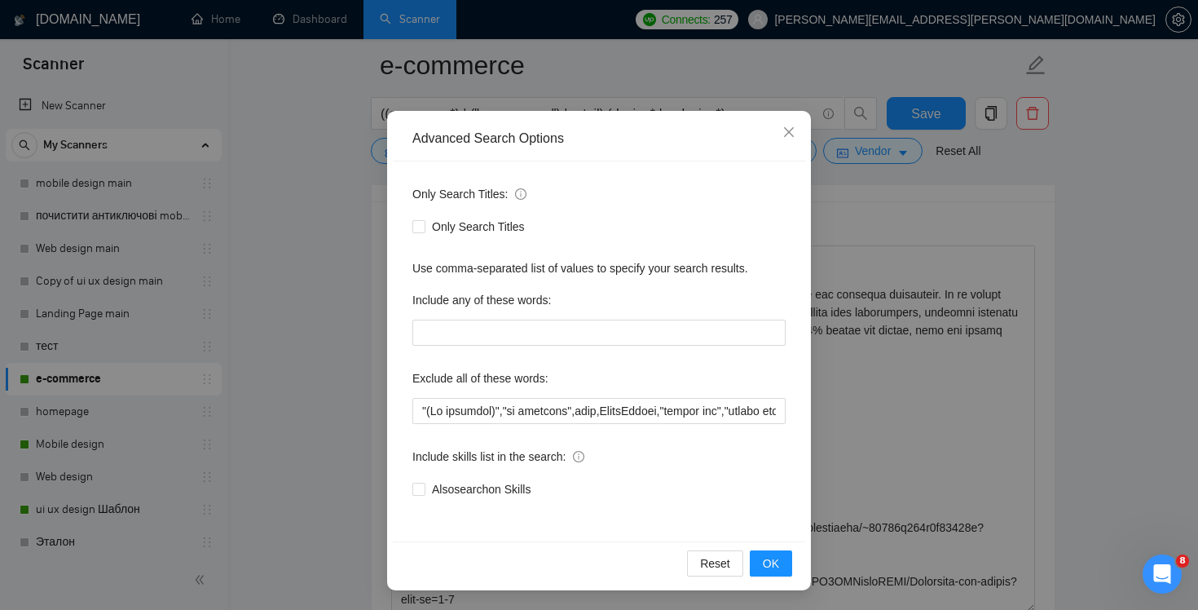
click at [903, 357] on div "Advanced Search Options Only Search Titles: Only Search Titles Use comma-separa…" at bounding box center [599, 305] width 1198 height 610
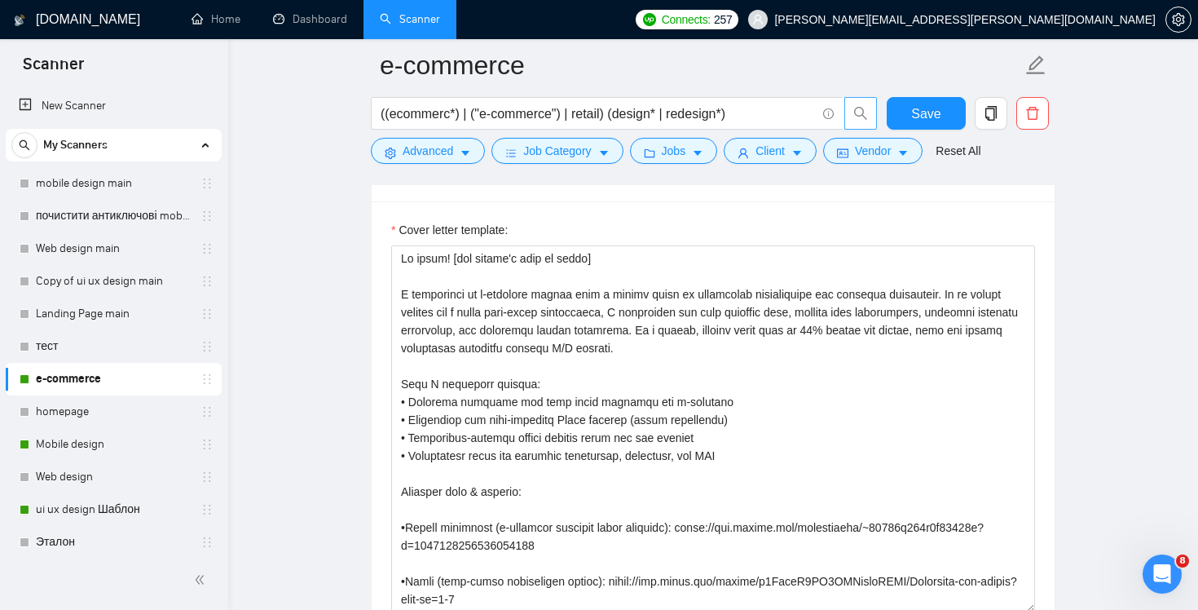
click at [858, 117] on icon "search" at bounding box center [861, 113] width 15 height 15
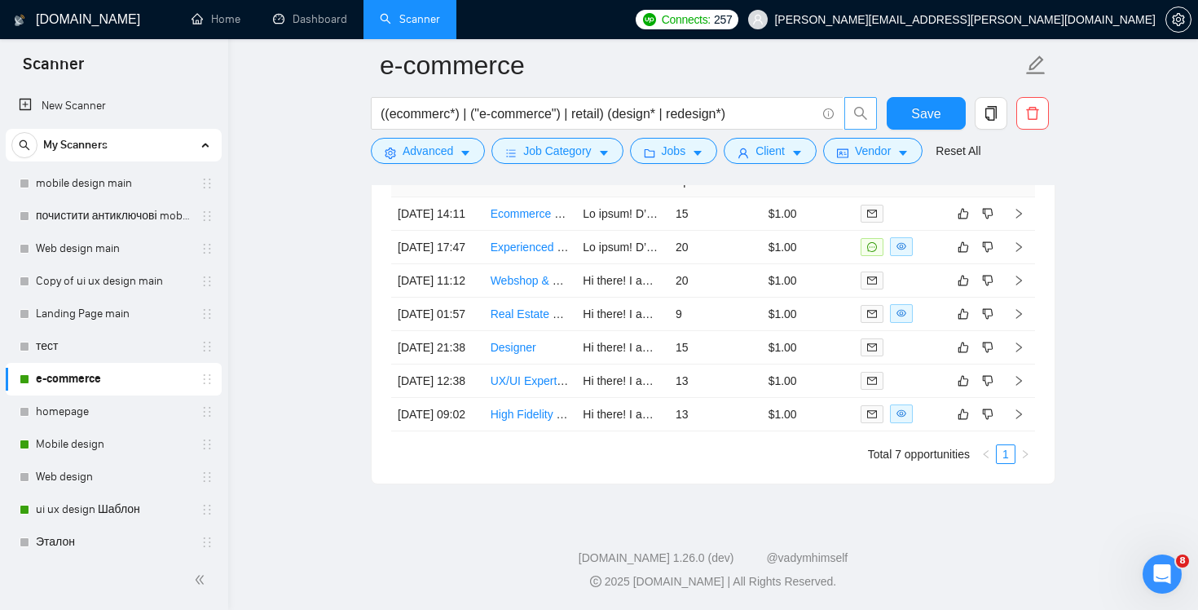
scroll to position [4194, 0]
click at [510, 408] on link "High Fidelity Web Design for Group Buy Website" at bounding box center [614, 414] width 246 height 13
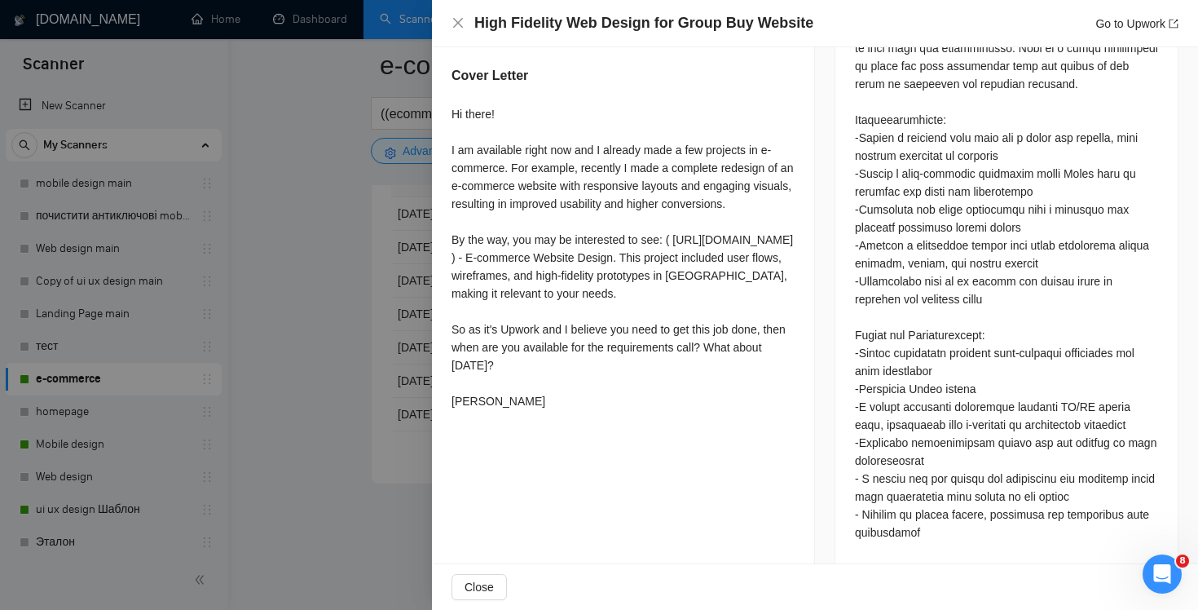
scroll to position [840, 0]
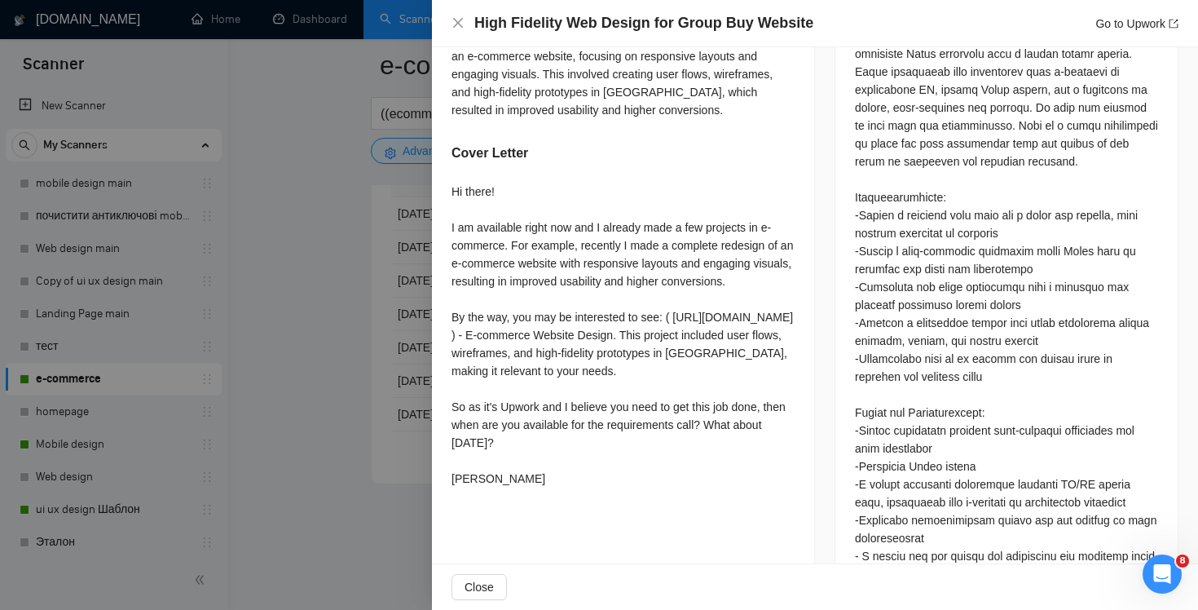
click at [453, 16] on div "High Fidelity Web Design for Group Buy Website Go to Upwork" at bounding box center [815, 23] width 727 height 20
click at [459, 24] on icon "close" at bounding box center [458, 23] width 10 height 10
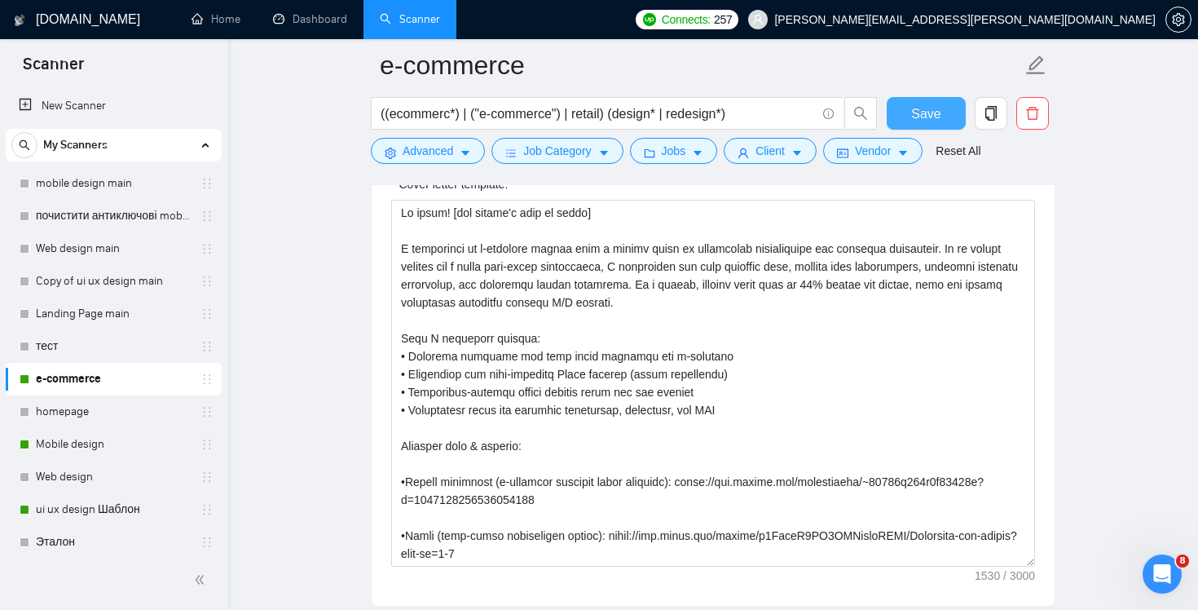
click at [921, 115] on span "Save" at bounding box center [925, 114] width 29 height 20
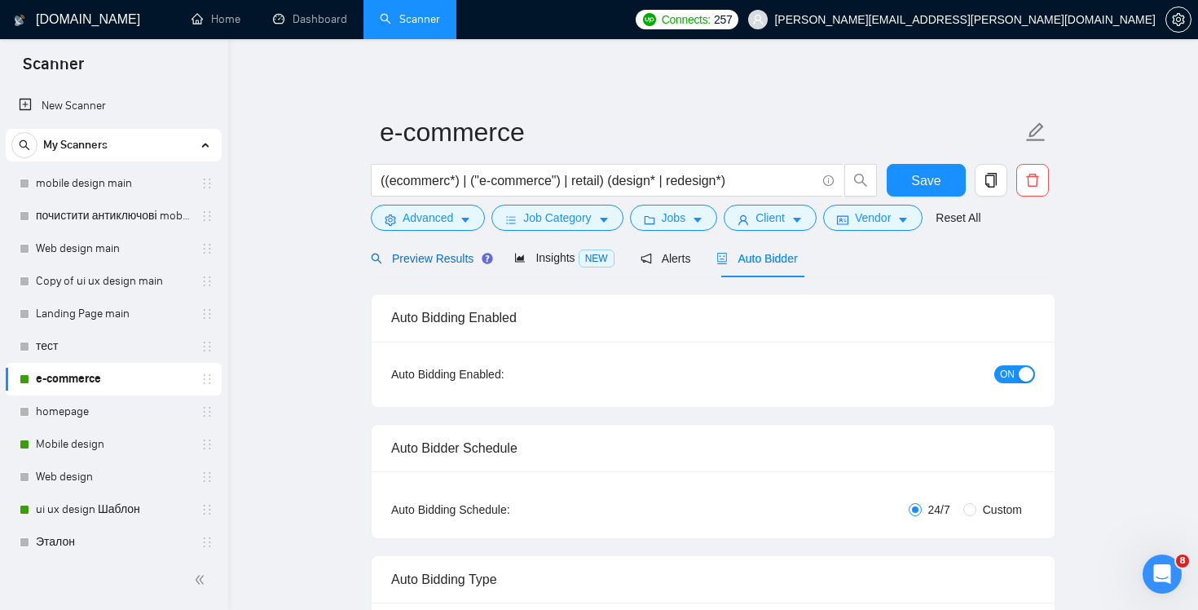
click at [436, 263] on span "Preview Results" at bounding box center [429, 258] width 117 height 13
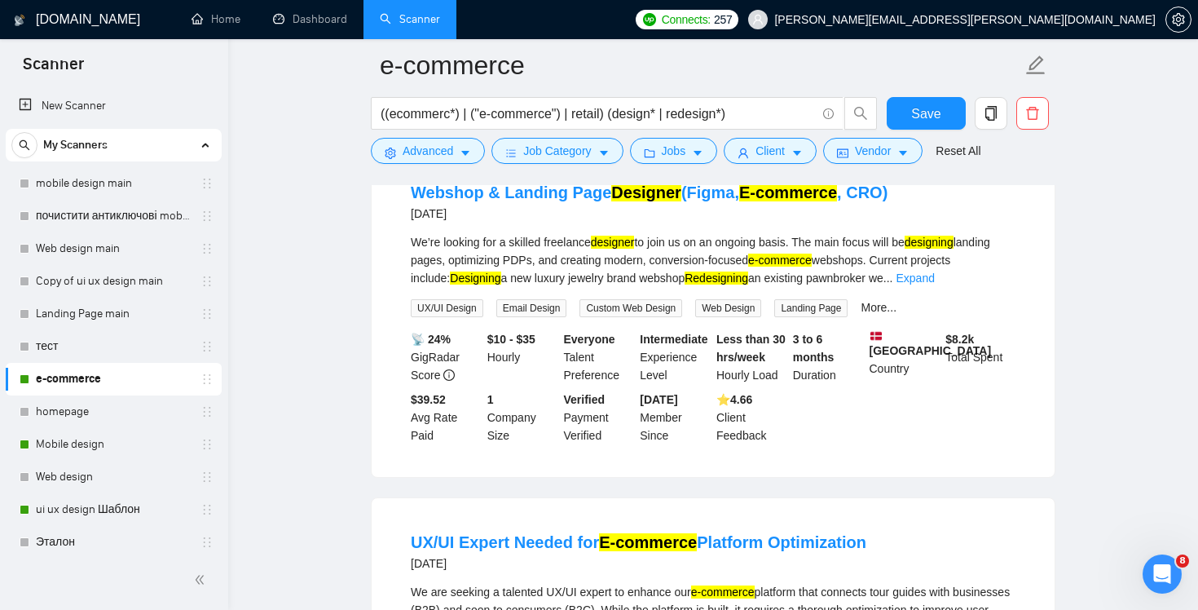
scroll to position [765, 0]
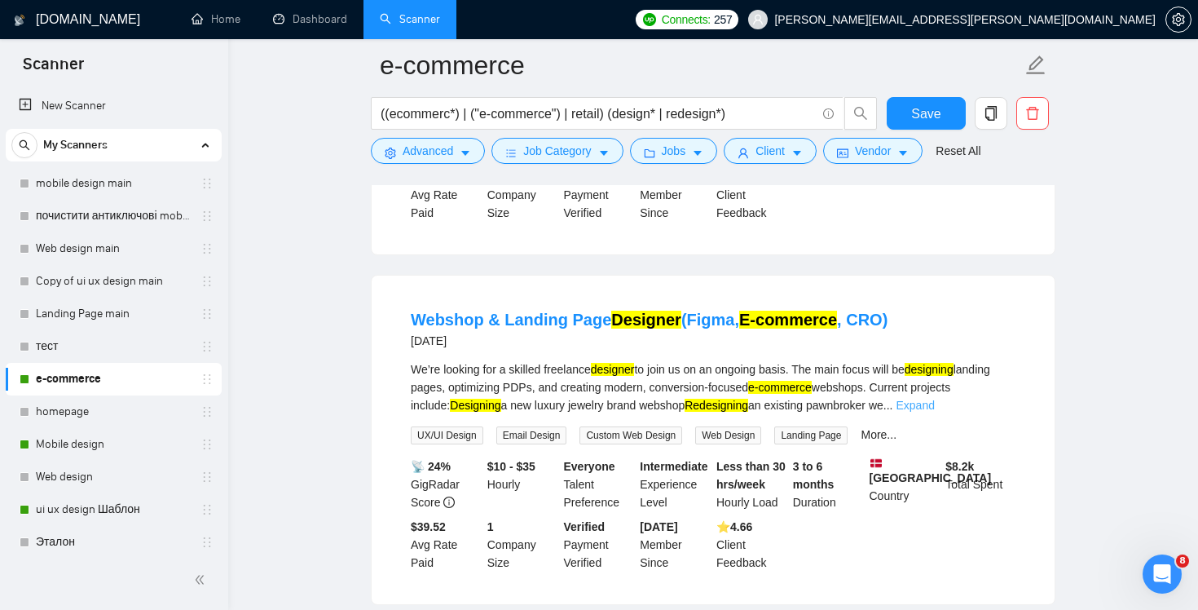
click at [935, 412] on link "Expand" at bounding box center [916, 405] width 38 height 13
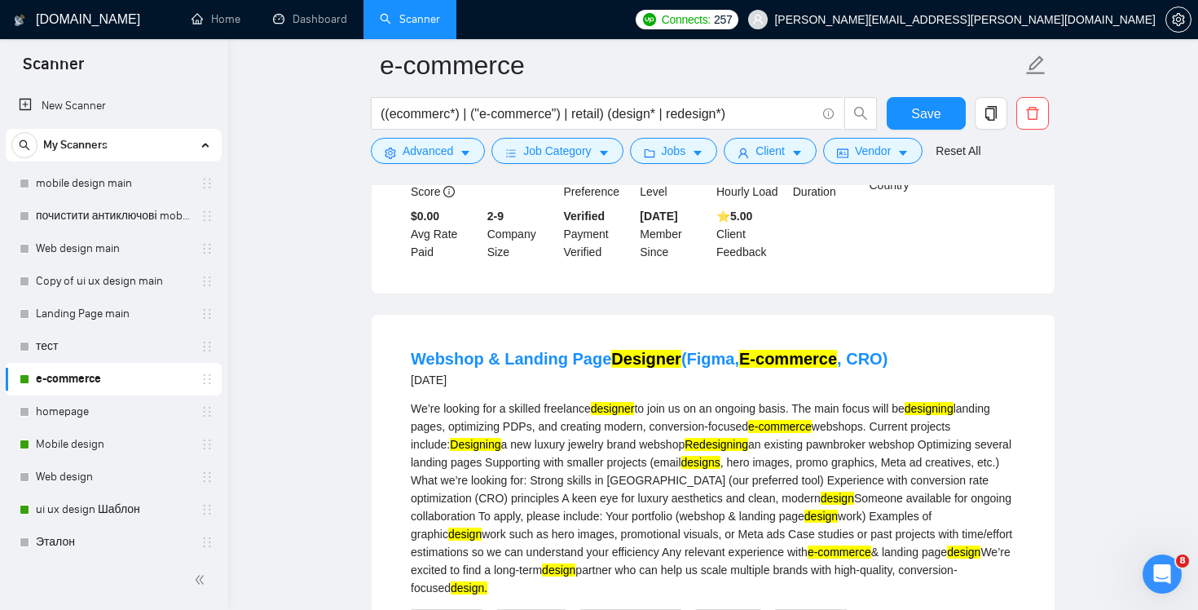
scroll to position [0, 0]
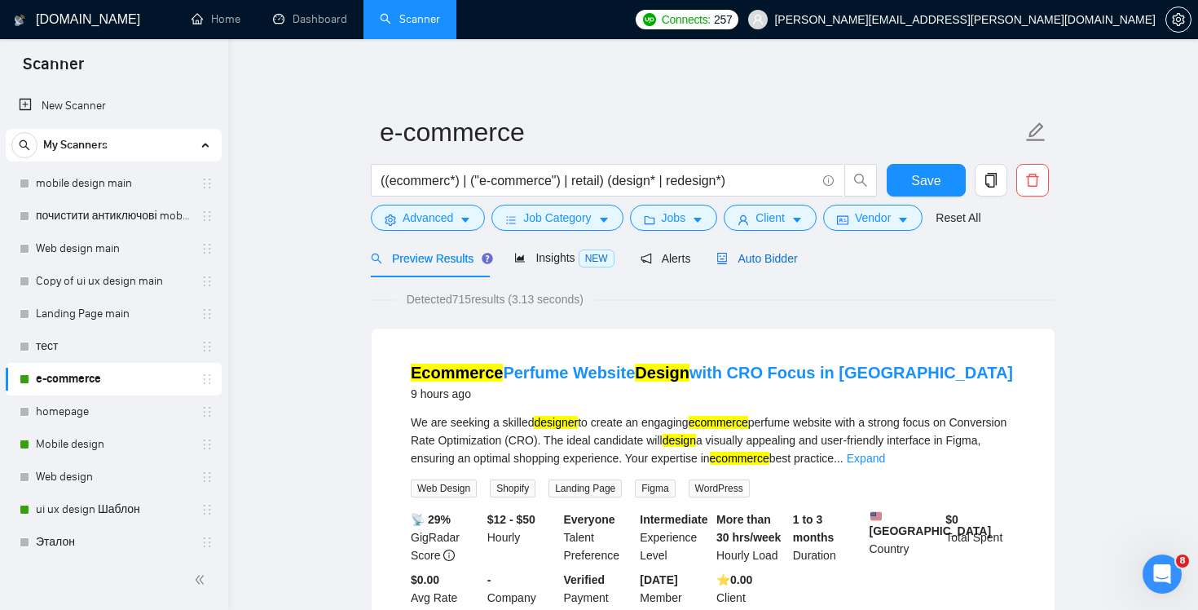
click at [761, 266] on div "Auto Bidder" at bounding box center [757, 258] width 81 height 18
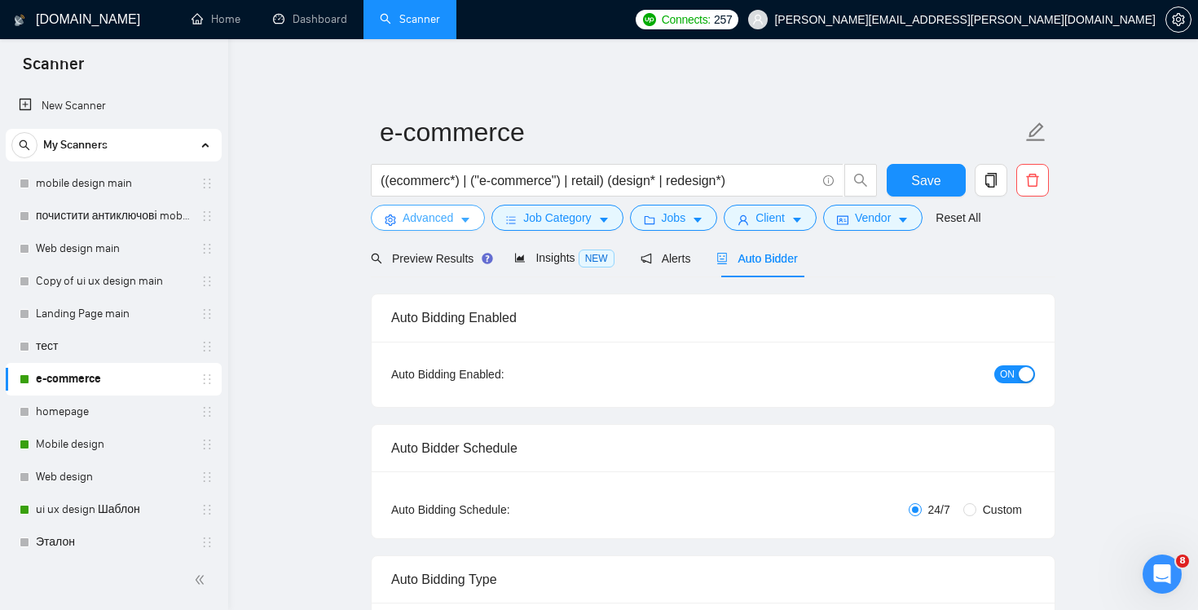
click at [436, 218] on span "Advanced" at bounding box center [428, 218] width 51 height 18
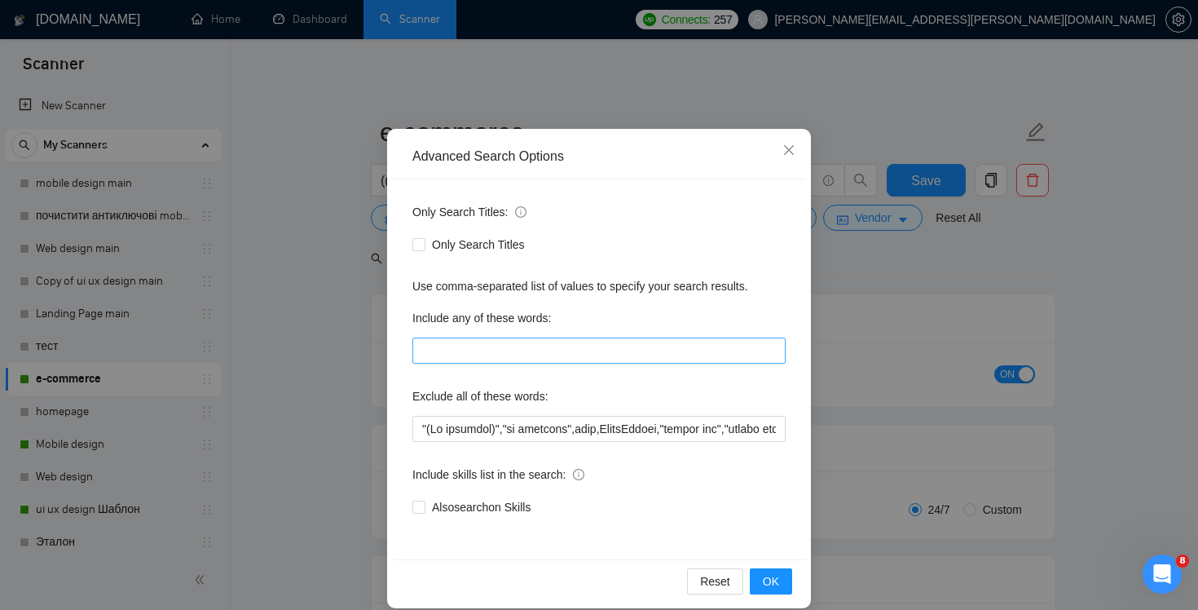
scroll to position [68, 0]
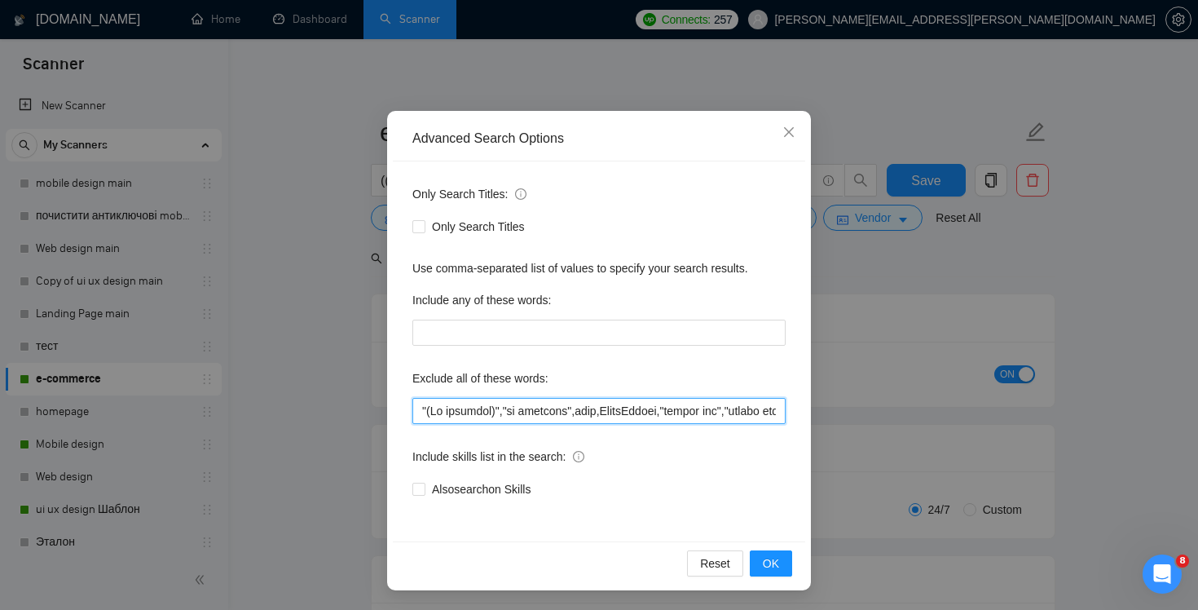
click at [561, 398] on input "text" at bounding box center [599, 411] width 373 height 26
drag, startPoint x: 568, startPoint y: 407, endPoint x: 907, endPoint y: 416, distance: 339.3
click at [907, 416] on div "Advanced Search Options Only Search Titles: Only Search Titles Use comma-separa…" at bounding box center [599, 305] width 1198 height 610
click at [723, 413] on input "text" at bounding box center [599, 411] width 373 height 26
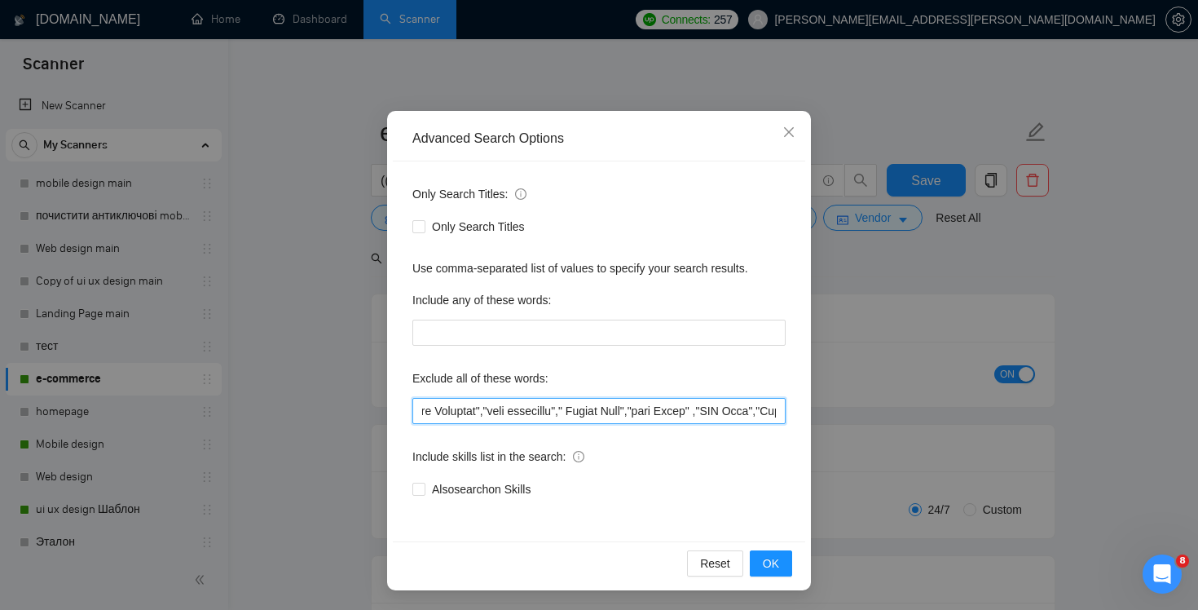
drag, startPoint x: 710, startPoint y: 413, endPoint x: 812, endPoint y: 421, distance: 102.3
click at [812, 422] on div "Advanced Search Options Only Search Titles: Only Search Titles Use comma-separa…" at bounding box center [599, 305] width 1198 height 610
click at [747, 407] on input "text" at bounding box center [599, 411] width 373 height 26
drag, startPoint x: 699, startPoint y: 413, endPoint x: 834, endPoint y: 423, distance: 135.7
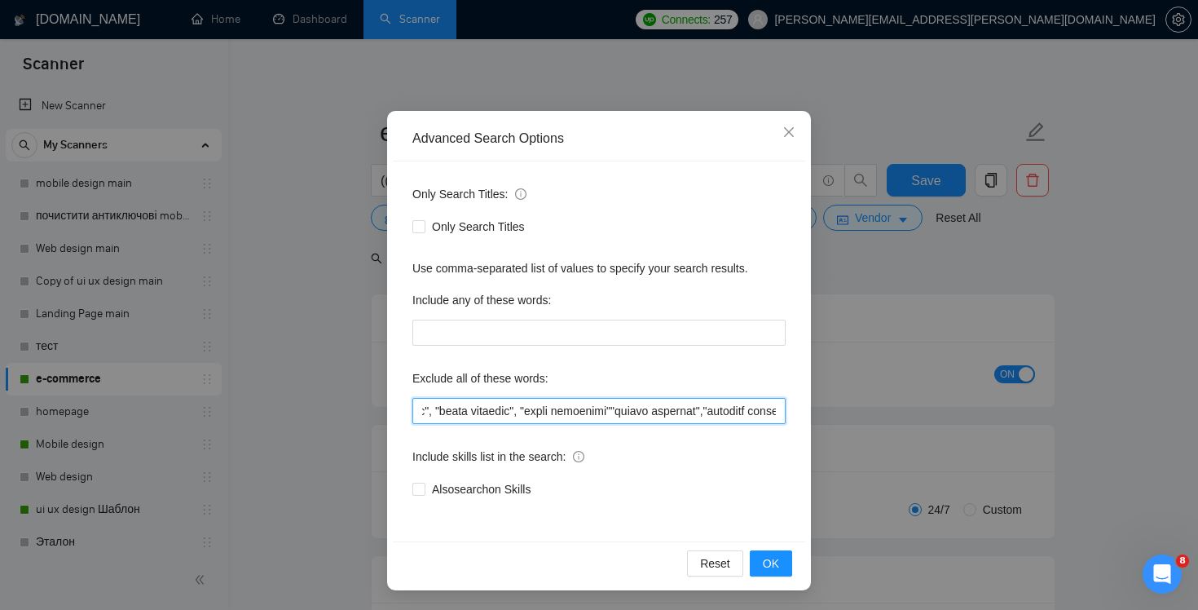
click at [834, 423] on div "Advanced Search Options Only Search Titles: Only Search Titles Use comma-separa…" at bounding box center [599, 305] width 1198 height 610
click at [731, 407] on input "text" at bounding box center [599, 411] width 373 height 26
drag, startPoint x: 678, startPoint y: 413, endPoint x: 866, endPoint y: 443, distance: 189.8
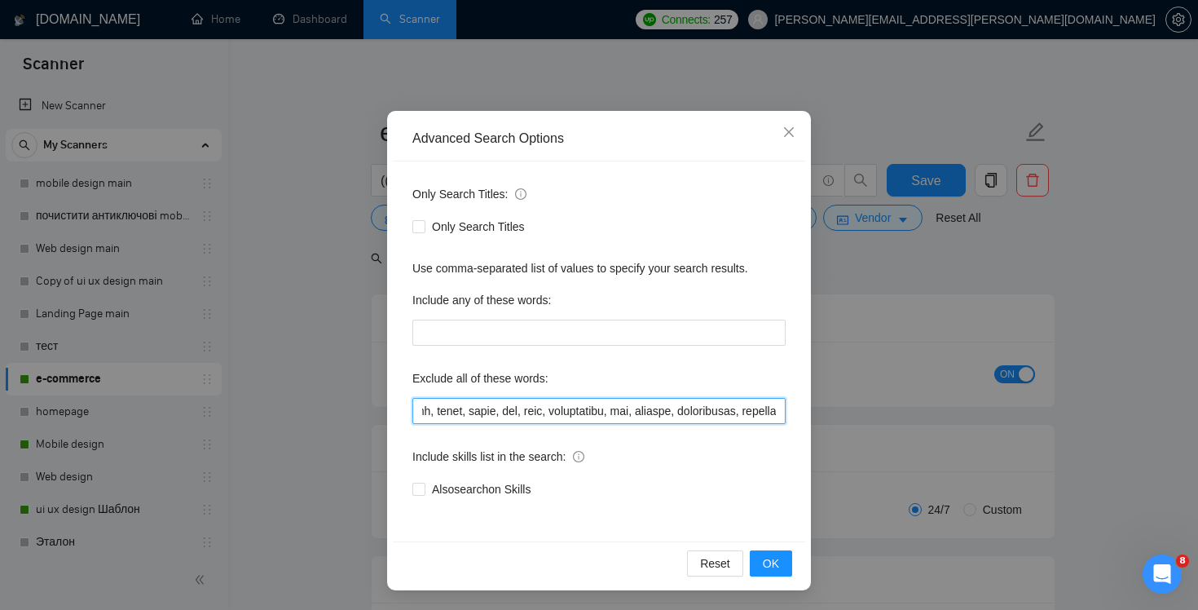
click at [866, 443] on div "Advanced Search Options Only Search Titles: Only Search Titles Use comma-separa…" at bounding box center [599, 305] width 1198 height 610
click at [755, 419] on input "text" at bounding box center [599, 411] width 373 height 26
drag, startPoint x: 731, startPoint y: 414, endPoint x: 921, endPoint y: 428, distance: 190.5
click at [921, 428] on div "Advanced Search Options Only Search Titles: Only Search Titles Use comma-separa…" at bounding box center [599, 305] width 1198 height 610
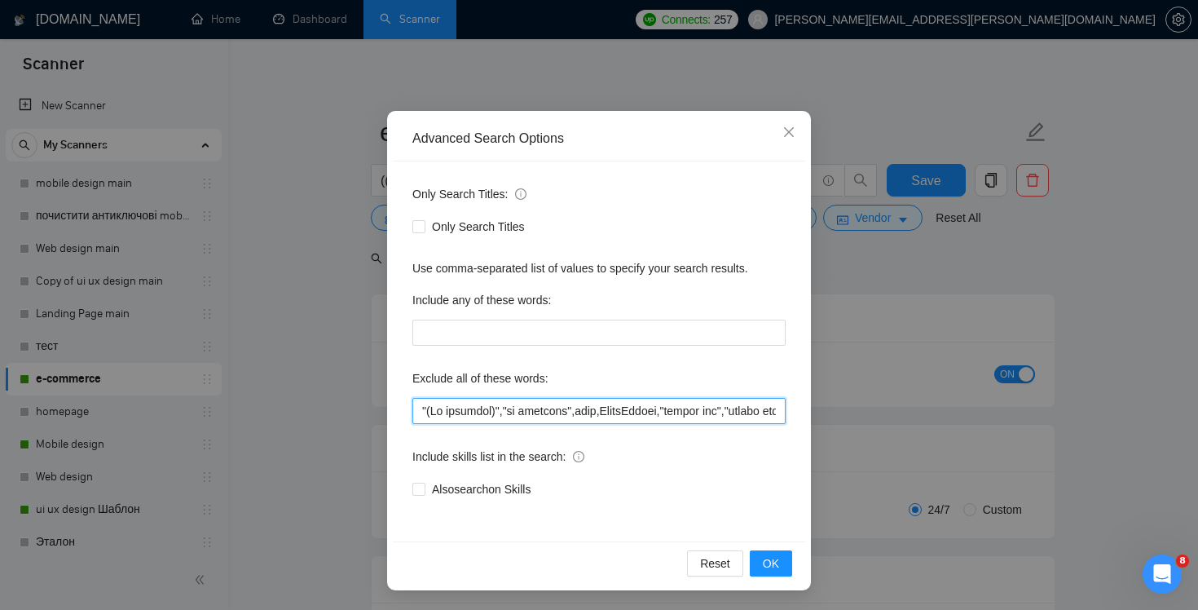
click at [722, 408] on input "text" at bounding box center [599, 411] width 373 height 26
drag, startPoint x: 722, startPoint y: 408, endPoint x: 349, endPoint y: 411, distance: 373.4
click at [349, 411] on div "Advanced Search Options Only Search Titles: Only Search Titles Use comma-separa…" at bounding box center [599, 305] width 1198 height 610
paste input "LearnWorlds", "domain name purchase", "website hosting setup", "Google Sitemap …"
drag, startPoint x: 520, startPoint y: 408, endPoint x: 276, endPoint y: 412, distance: 243.8
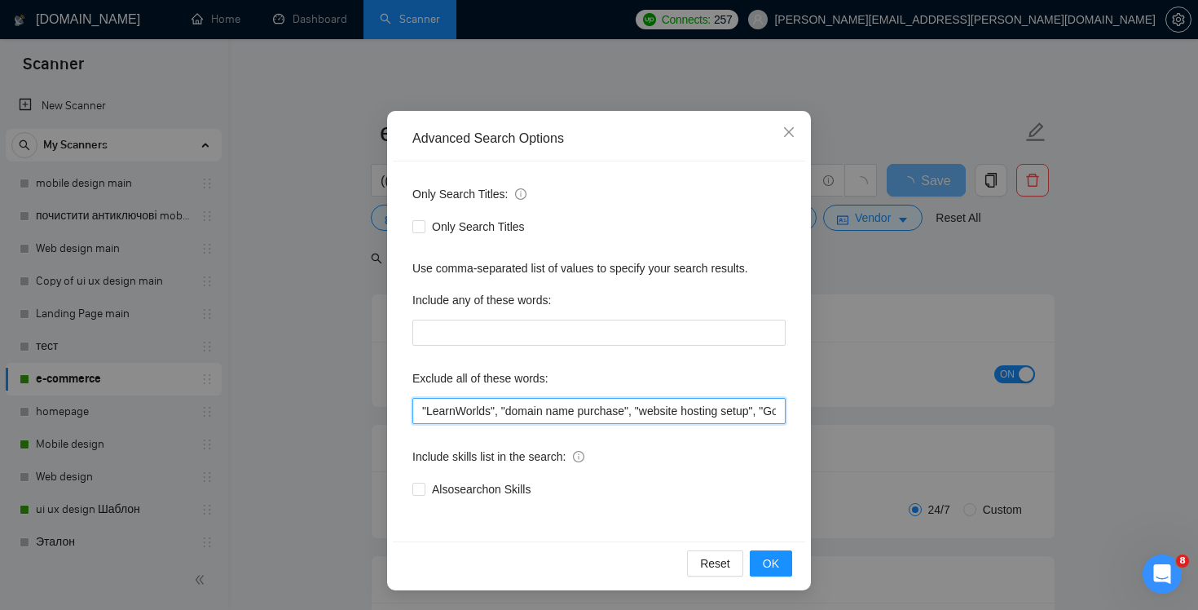
click at [276, 412] on div "Advanced Search Options Only Search Titles: Only Search Titles Use comma-separa…" at bounding box center [599, 305] width 1198 height 610
click at [534, 421] on input ""LearnWorlds", "domain name purchase", "website hosting setup", "Google Sitemap…" at bounding box center [599, 411] width 373 height 26
drag, startPoint x: 554, startPoint y: 409, endPoint x: 322, endPoint y: 409, distance: 232.3
click at [321, 409] on div "Advanced Search Options Only Search Titles: Only Search Titles Use comma-separa…" at bounding box center [599, 305] width 1198 height 610
type input ""LearnWorlds", "domain name purchase", "website hosting setup", "Google Sitemap…"
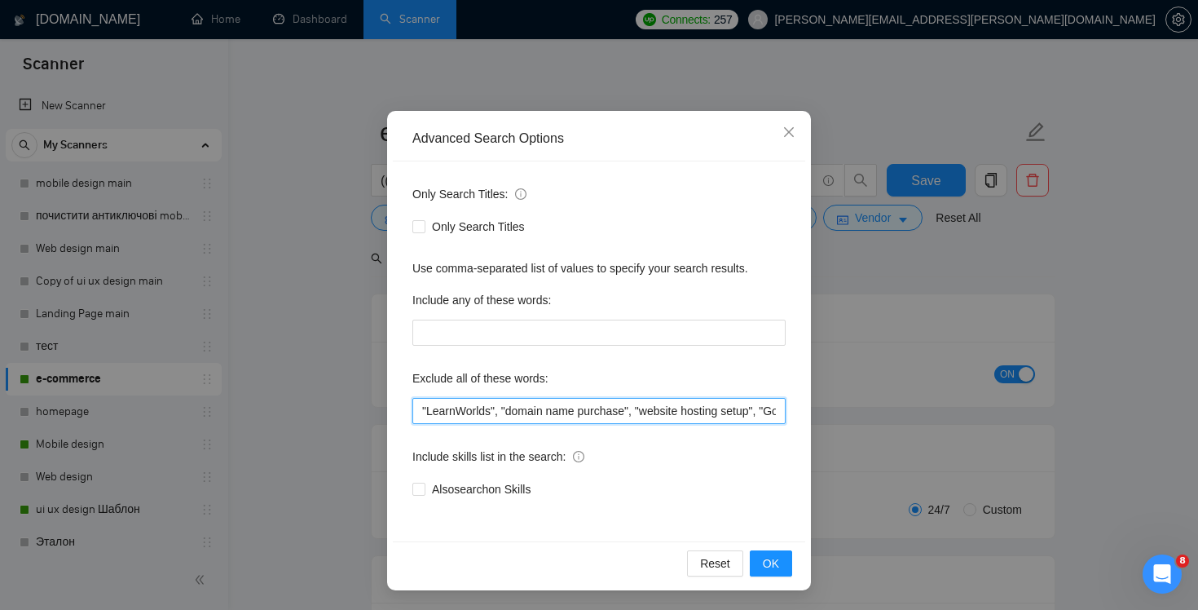
click at [457, 400] on input ""LearnWorlds", "domain name purchase", "website hosting setup", "Google Sitemap…" at bounding box center [599, 411] width 373 height 26
paste input ""(No agencies)","no agencies""
type input ""(No agencies)","no agencies","LearnWorlds", "domain name purchase", "website h…"
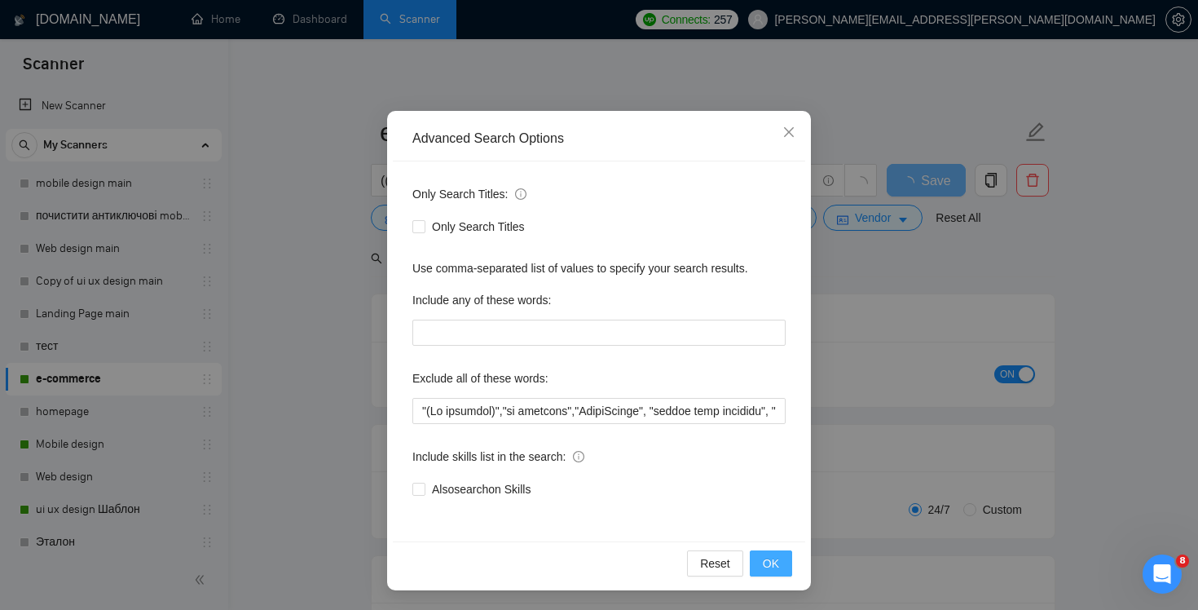
click at [764, 565] on span "OK" at bounding box center [771, 563] width 16 height 18
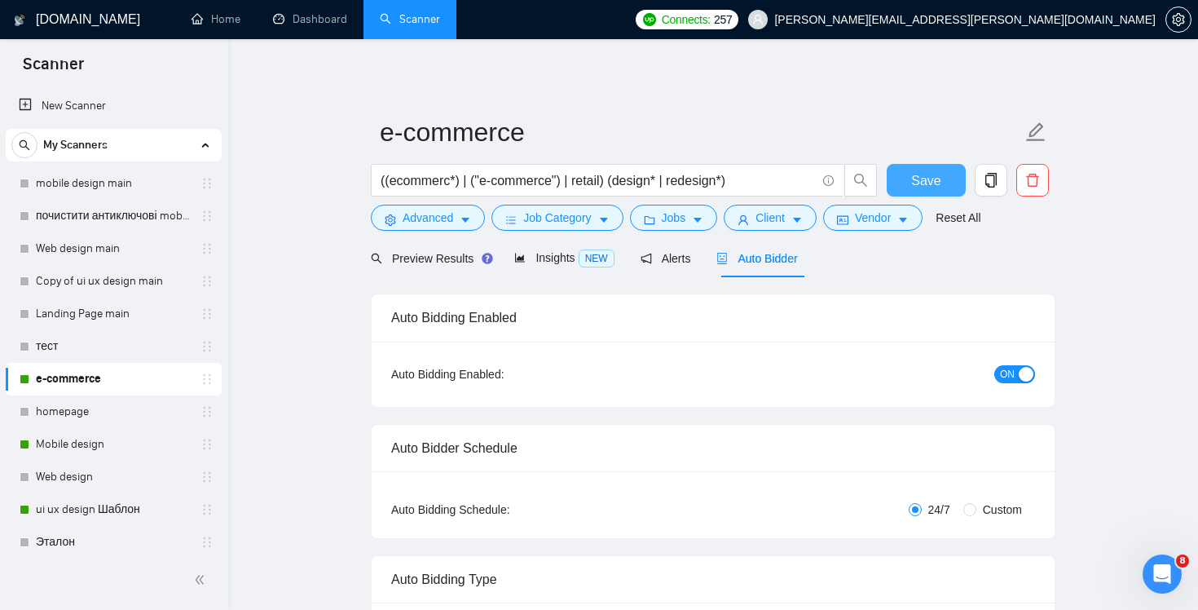
click at [931, 181] on span "Save" at bounding box center [925, 180] width 29 height 20
click at [416, 263] on span "Preview Results" at bounding box center [429, 258] width 117 height 13
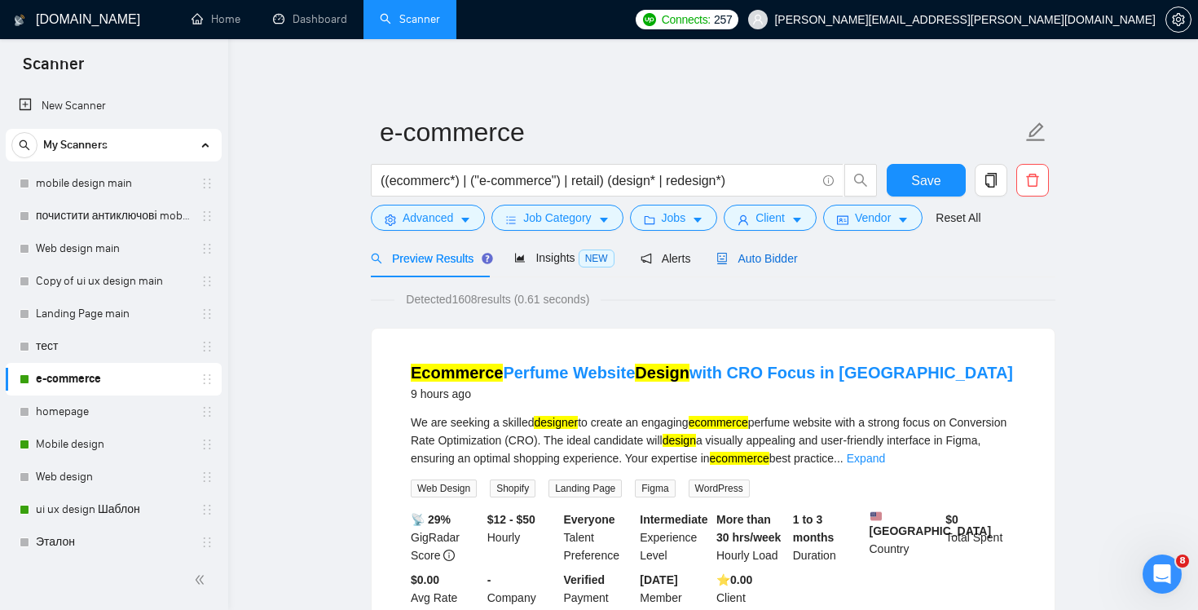
click at [785, 266] on div "Auto Bidder" at bounding box center [757, 258] width 81 height 18
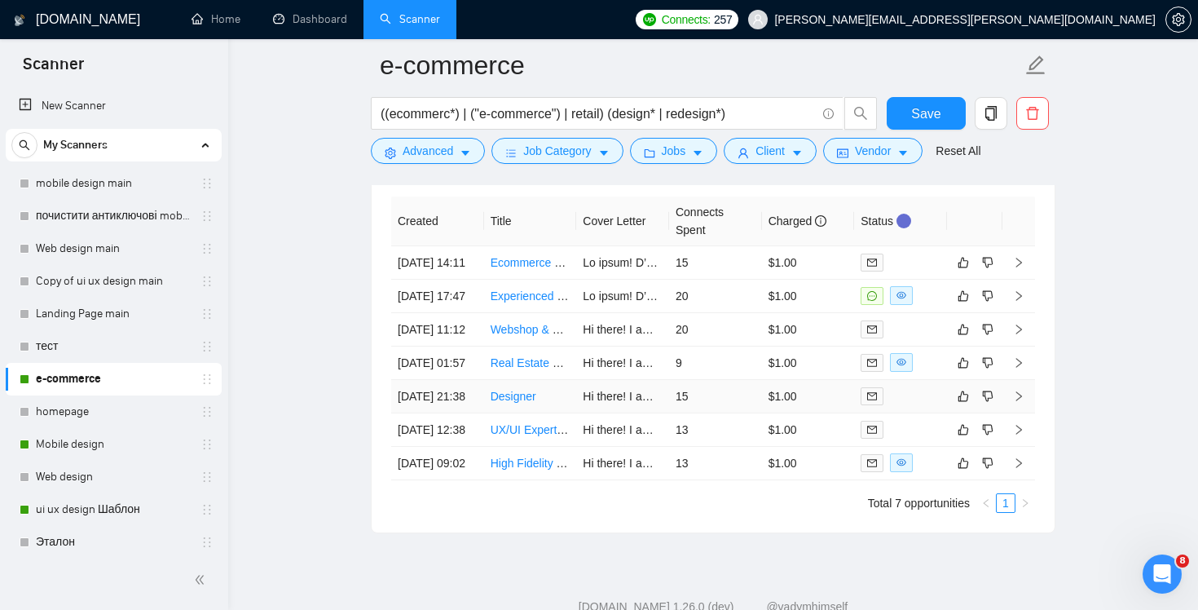
scroll to position [4000, 0]
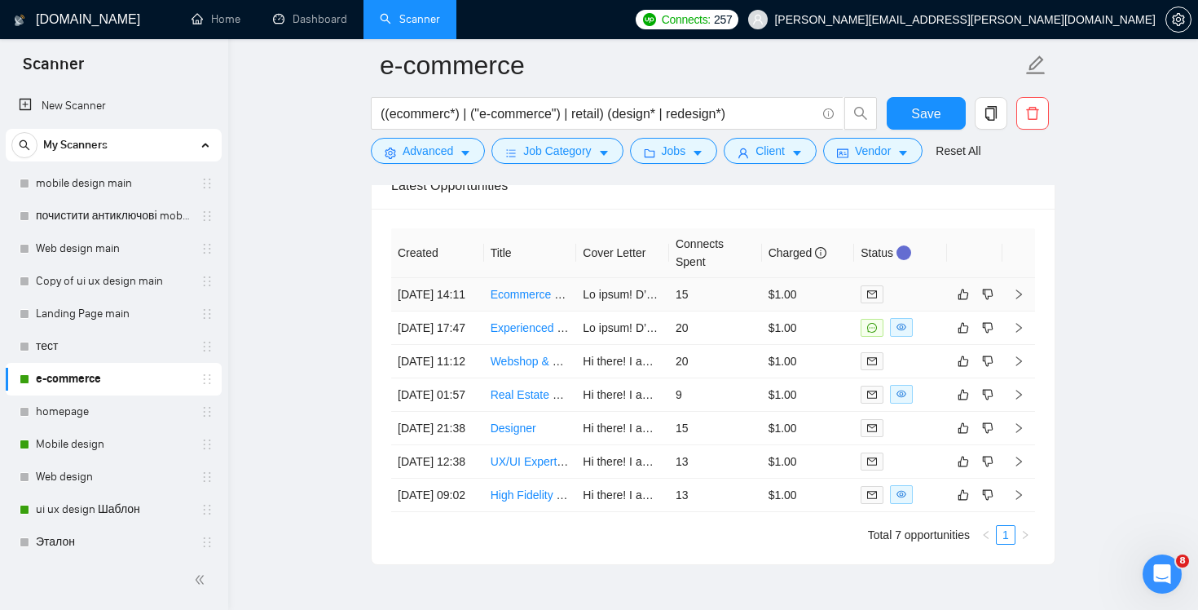
click at [1017, 300] on icon "right" at bounding box center [1018, 294] width 11 height 11
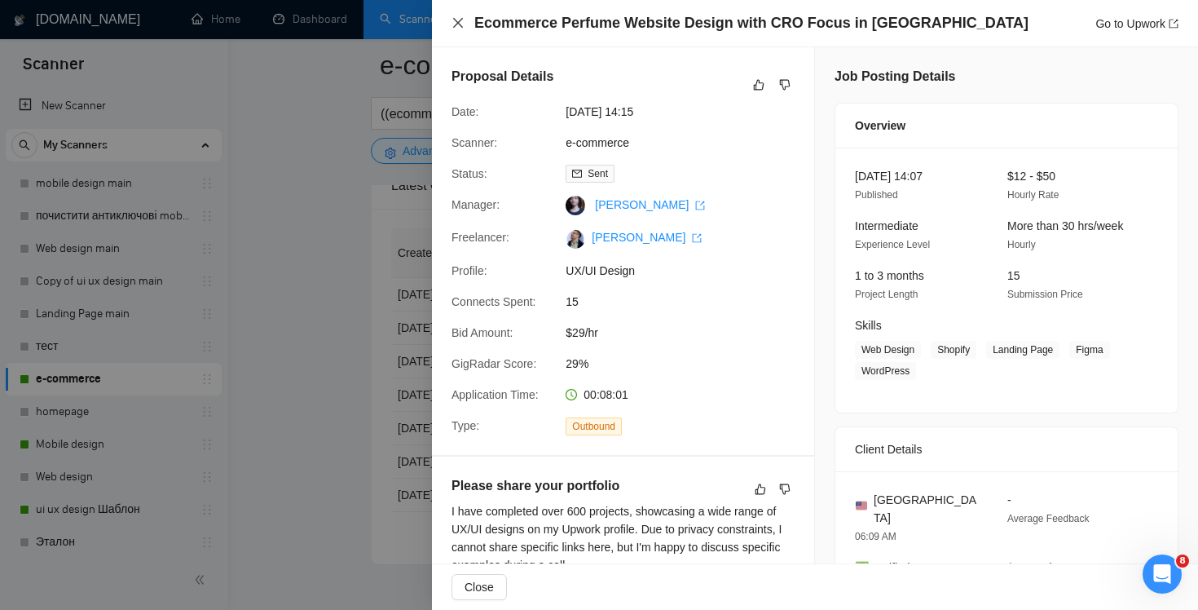
click at [461, 26] on icon "close" at bounding box center [458, 23] width 10 height 10
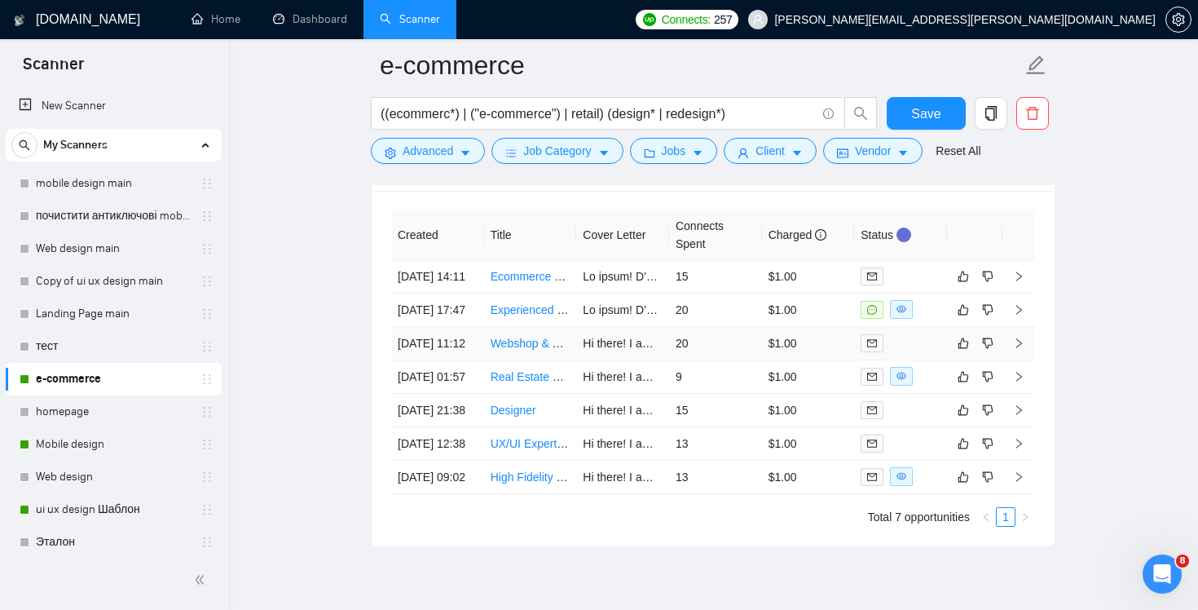
scroll to position [4017, 0]
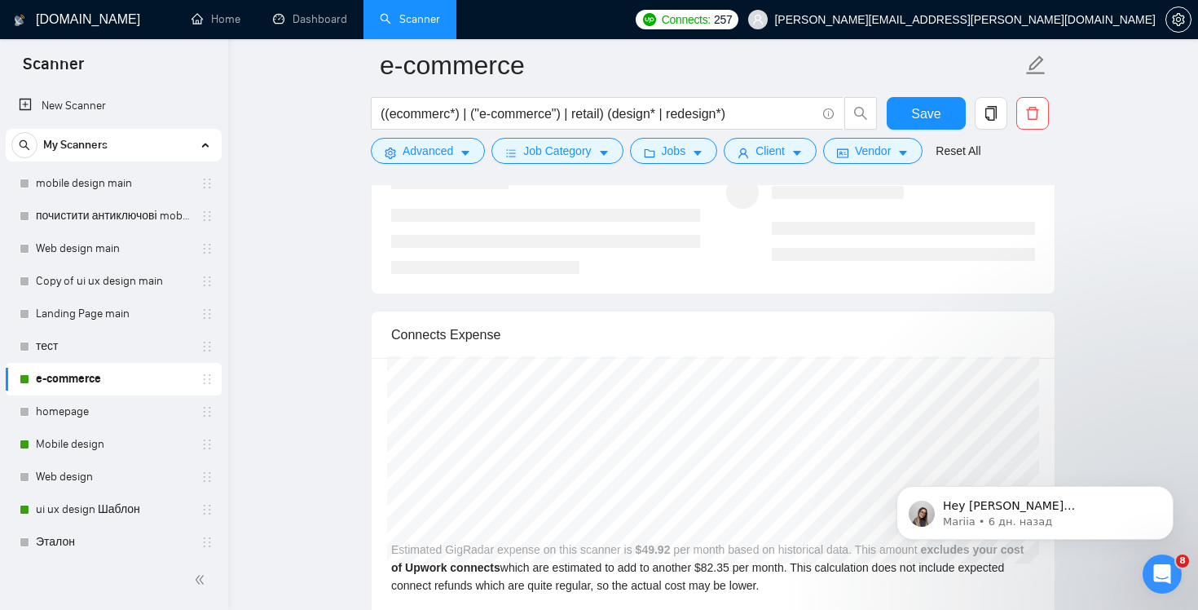
scroll to position [3831, 0]
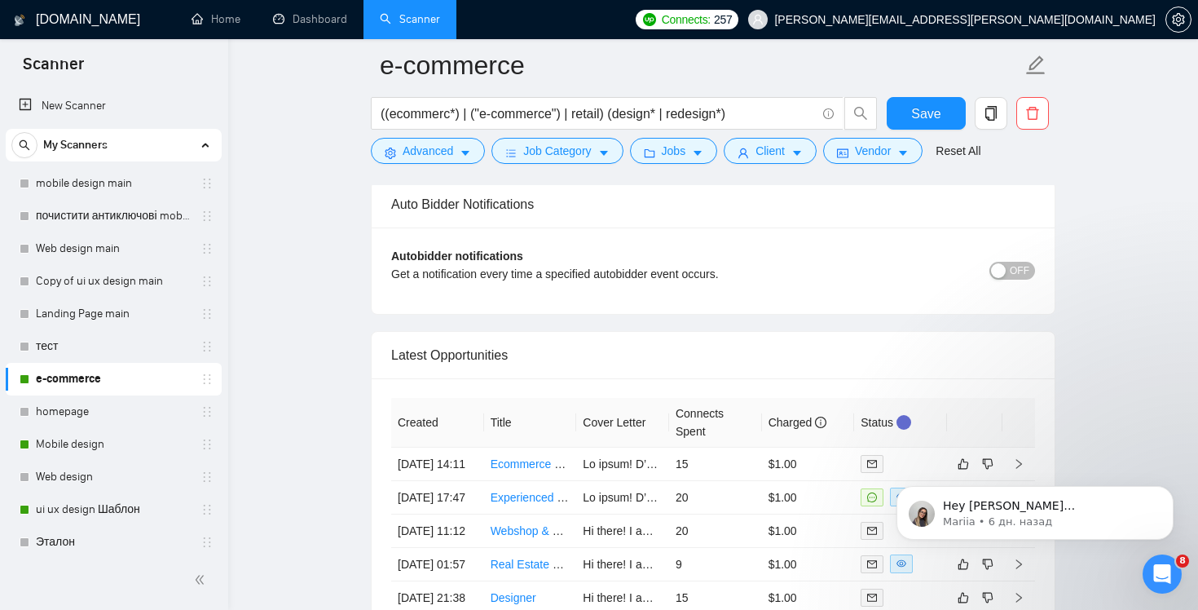
drag, startPoint x: 623, startPoint y: 421, endPoint x: 615, endPoint y: 422, distance: 8.3
click at [615, 422] on th "Cover Letter" at bounding box center [622, 423] width 93 height 50
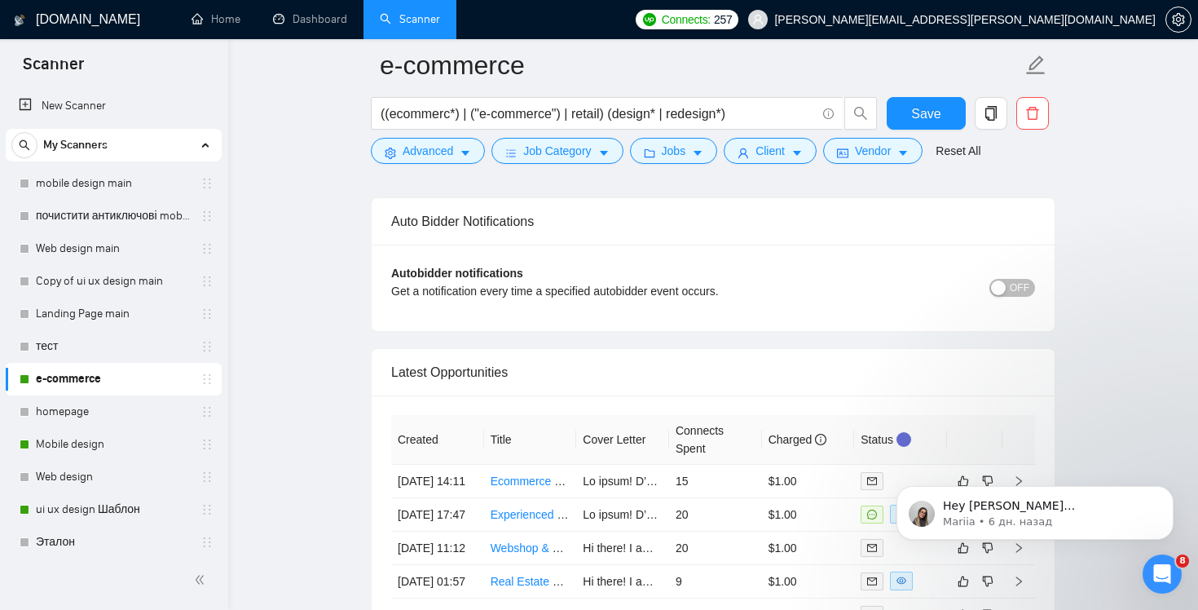
scroll to position [3931, 0]
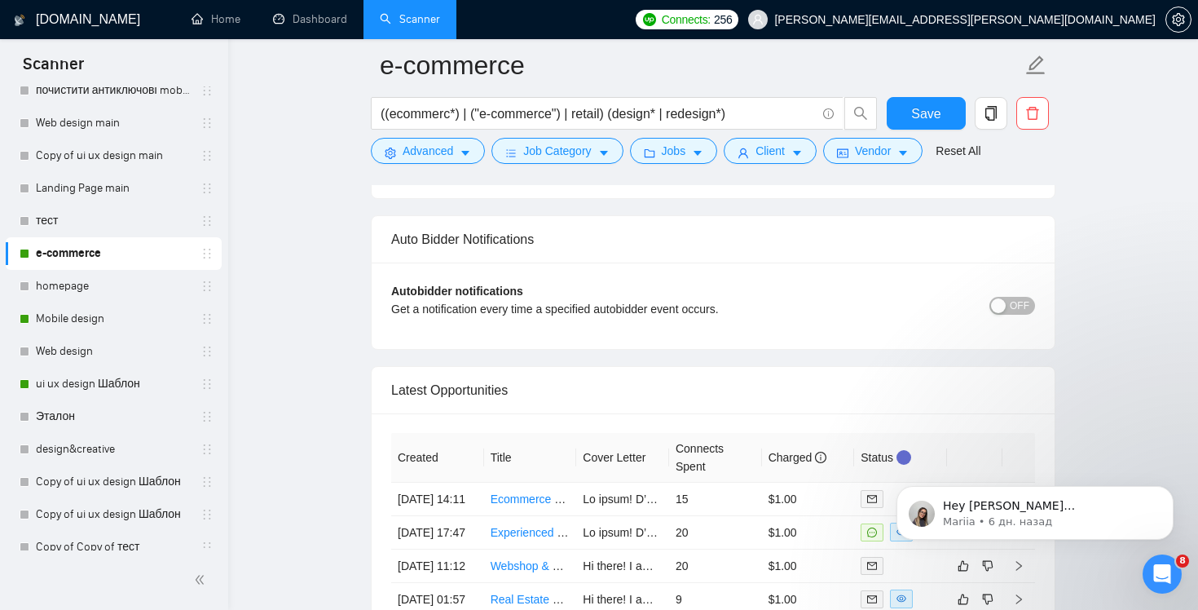
scroll to position [3989, 0]
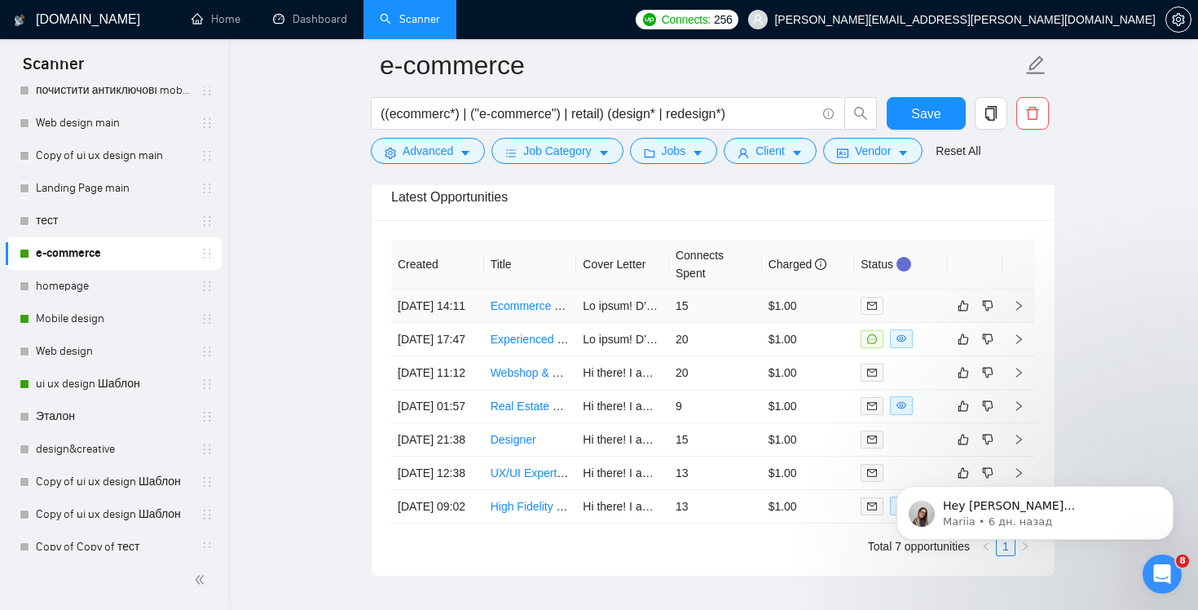
click at [540, 312] on link "Ecommerce Perfume Website Design with CRO Focus in [GEOGRAPHIC_DATA]" at bounding box center [696, 305] width 410 height 13
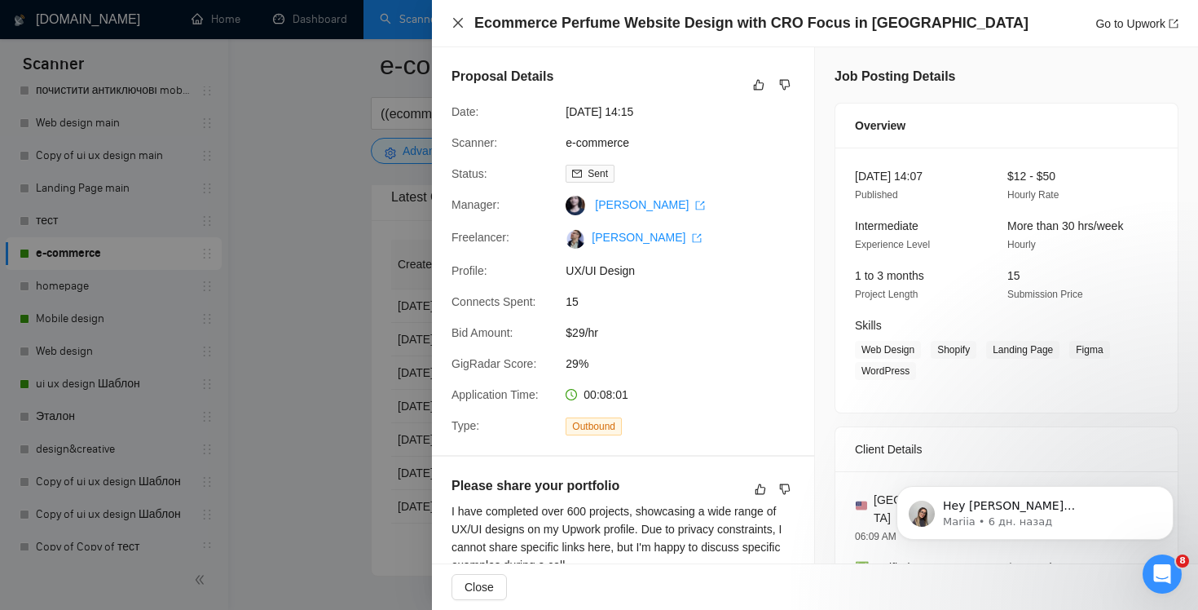
click at [457, 22] on icon "close" at bounding box center [458, 23] width 10 height 10
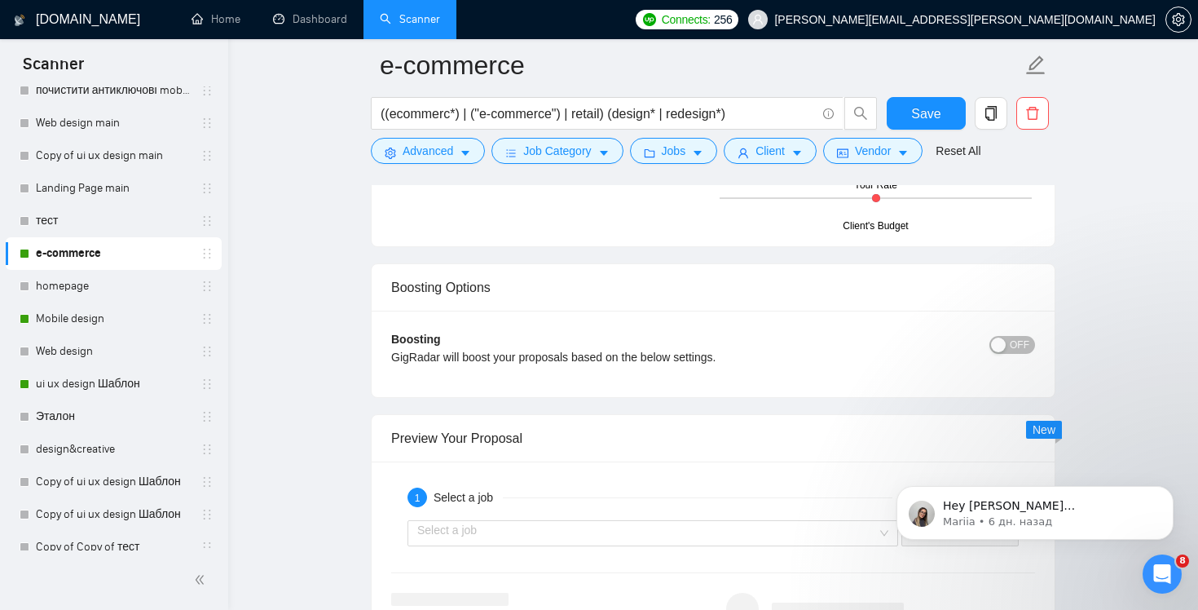
scroll to position [3040, 0]
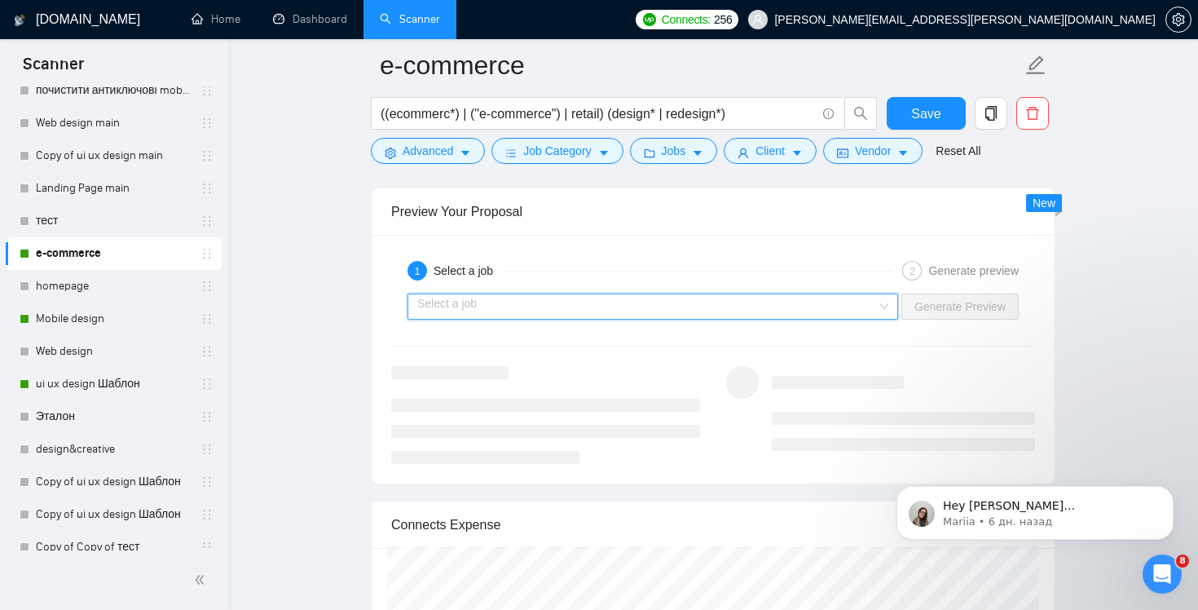
click at [704, 306] on input "search" at bounding box center [647, 306] width 460 height 24
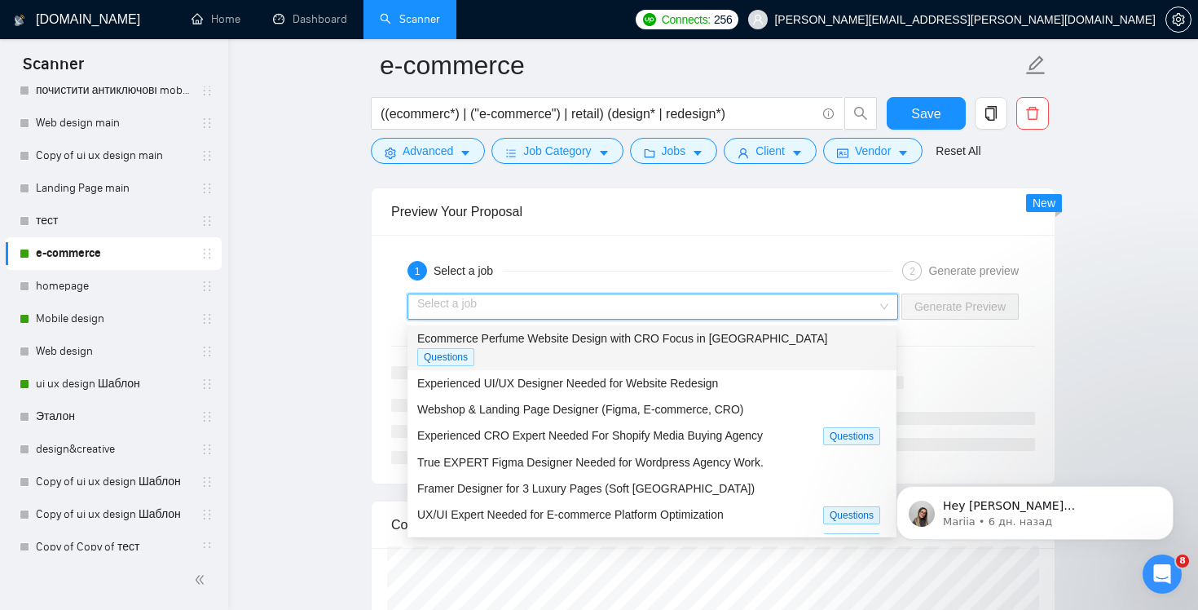
click at [719, 342] on span "Ecommerce Perfume Website Design with CRO Focus in [GEOGRAPHIC_DATA]" at bounding box center [622, 338] width 410 height 13
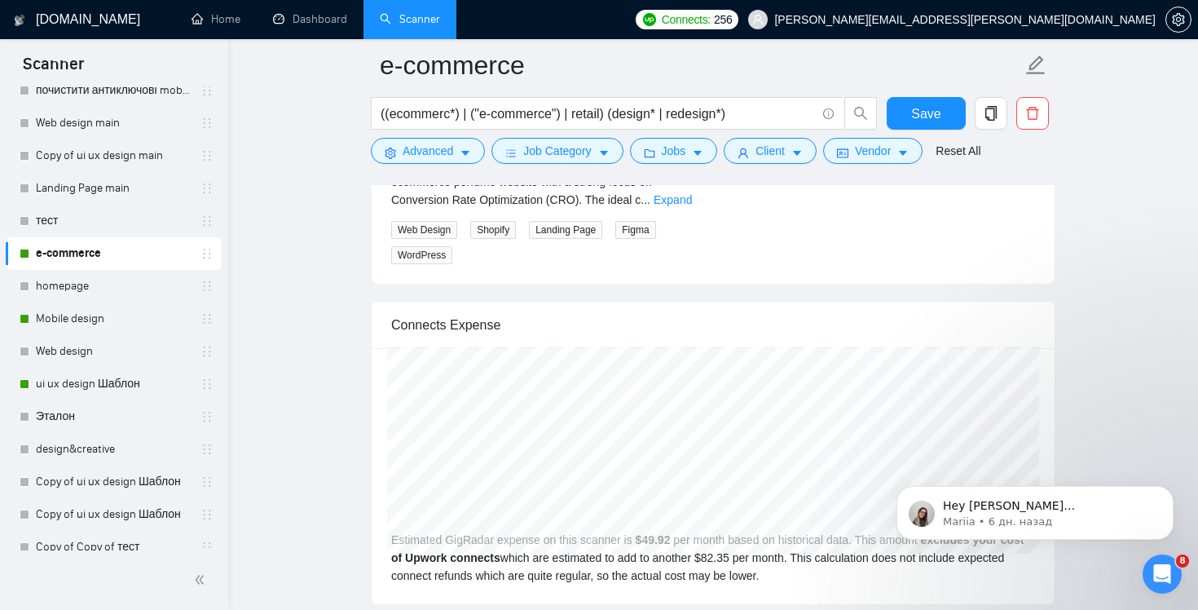
scroll to position [3110, 0]
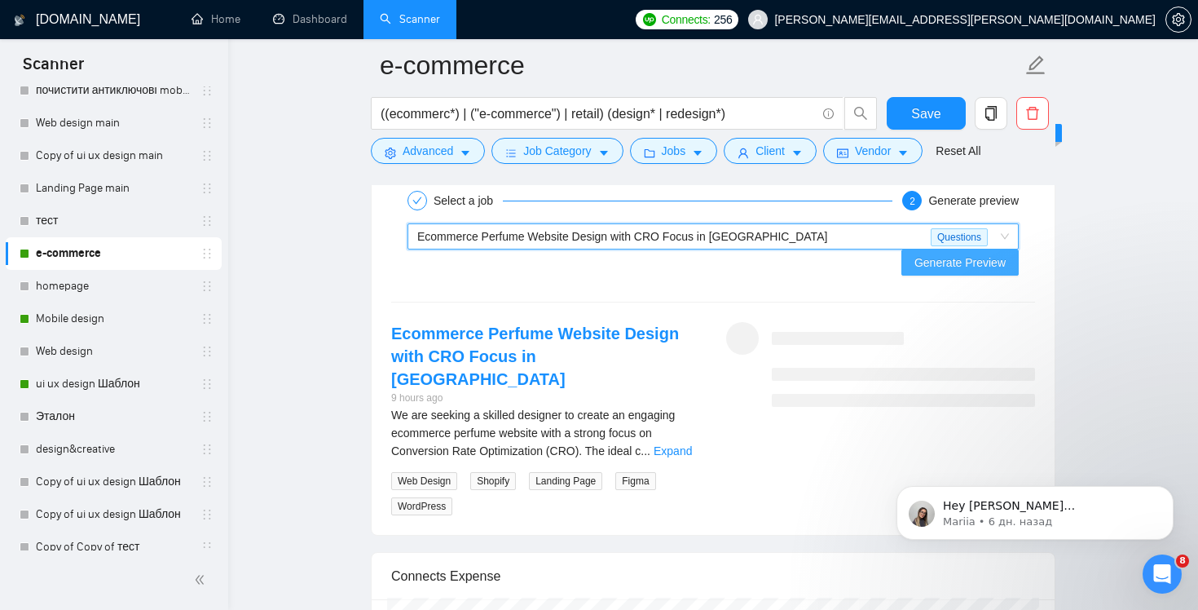
click at [944, 254] on span "Generate Preview" at bounding box center [960, 263] width 91 height 18
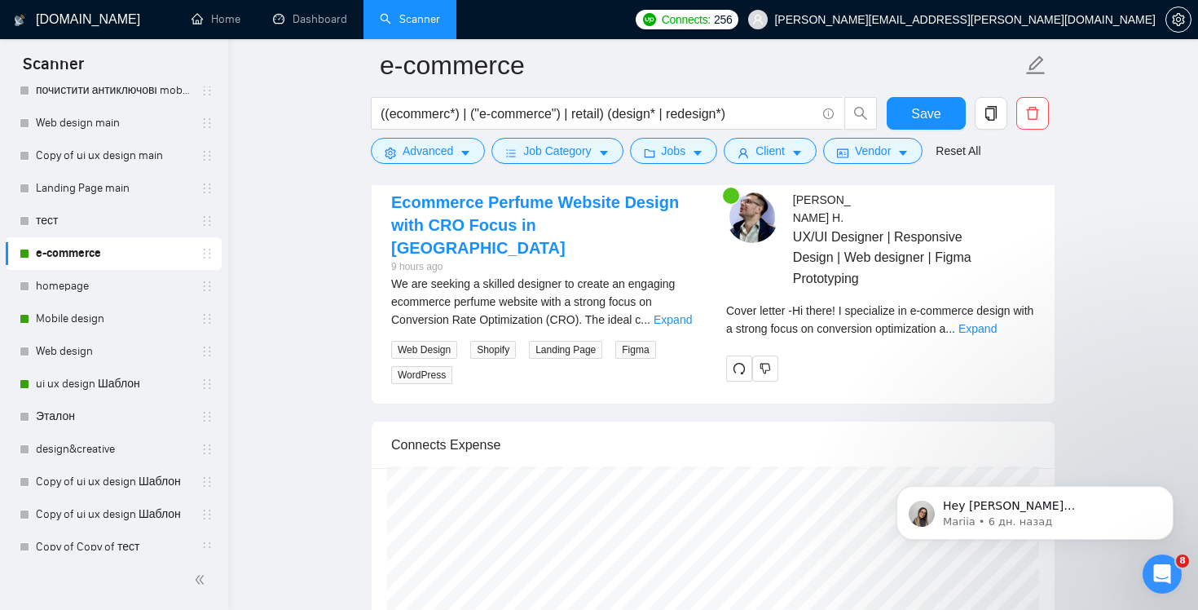
scroll to position [3117, 0]
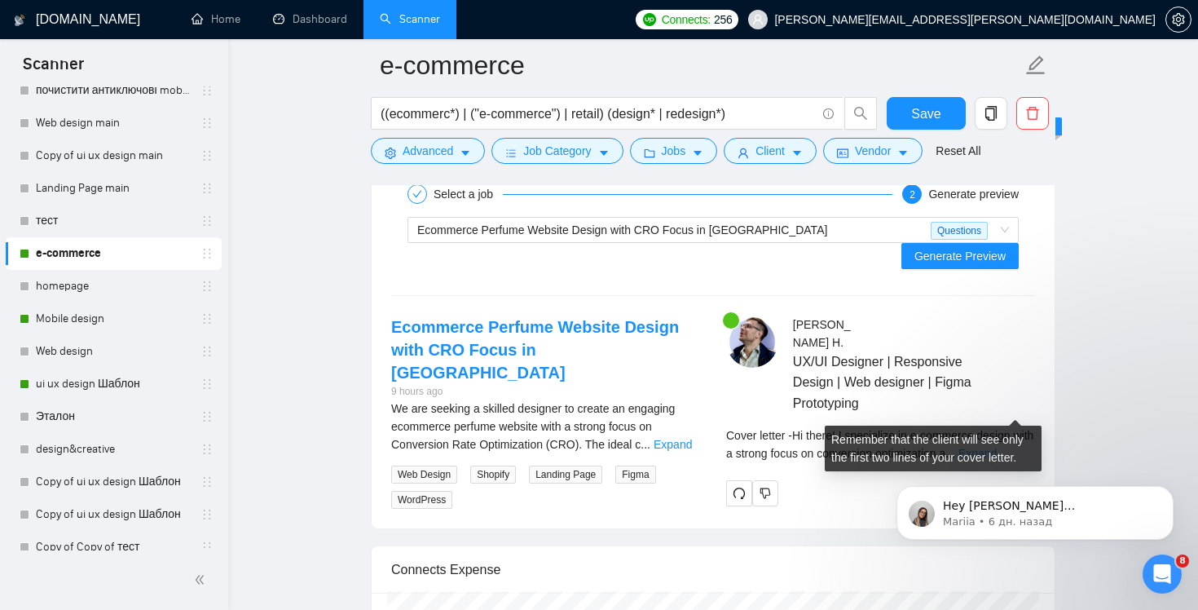
click at [997, 447] on link "Expand" at bounding box center [978, 453] width 38 height 13
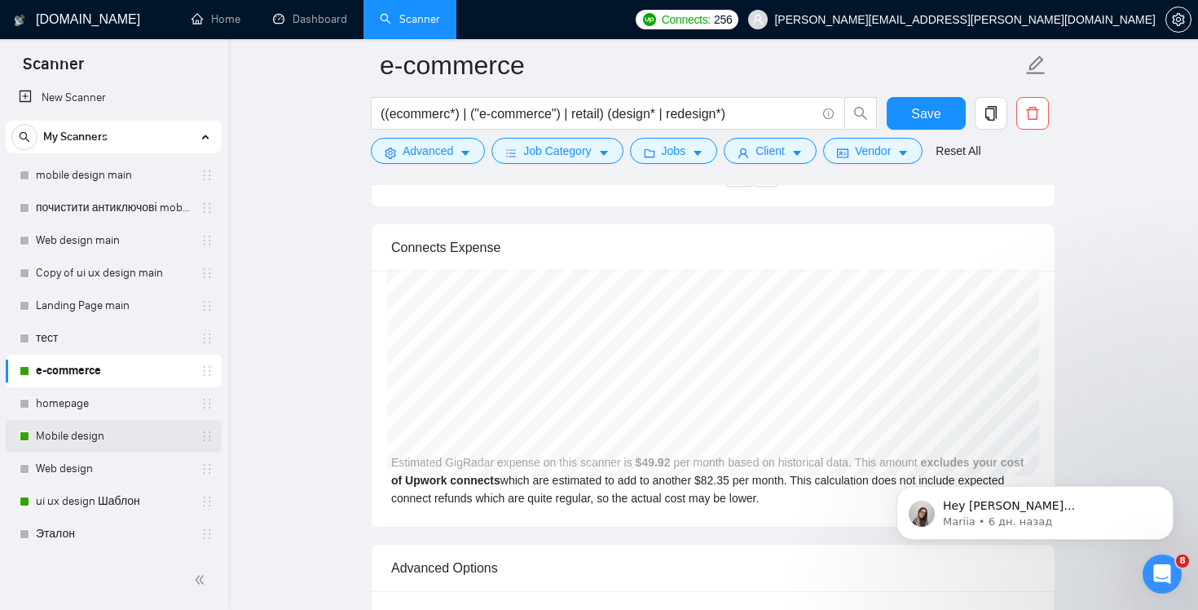
scroll to position [0, 0]
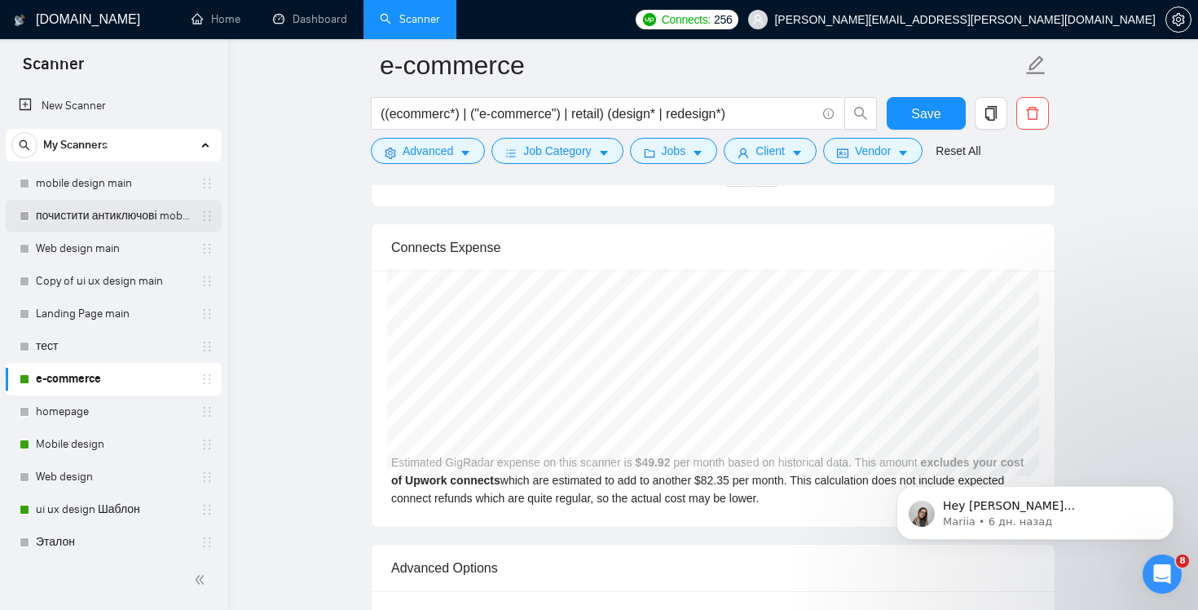
click at [94, 224] on link "почистити антиключові mobile design main" at bounding box center [113, 216] width 155 height 33
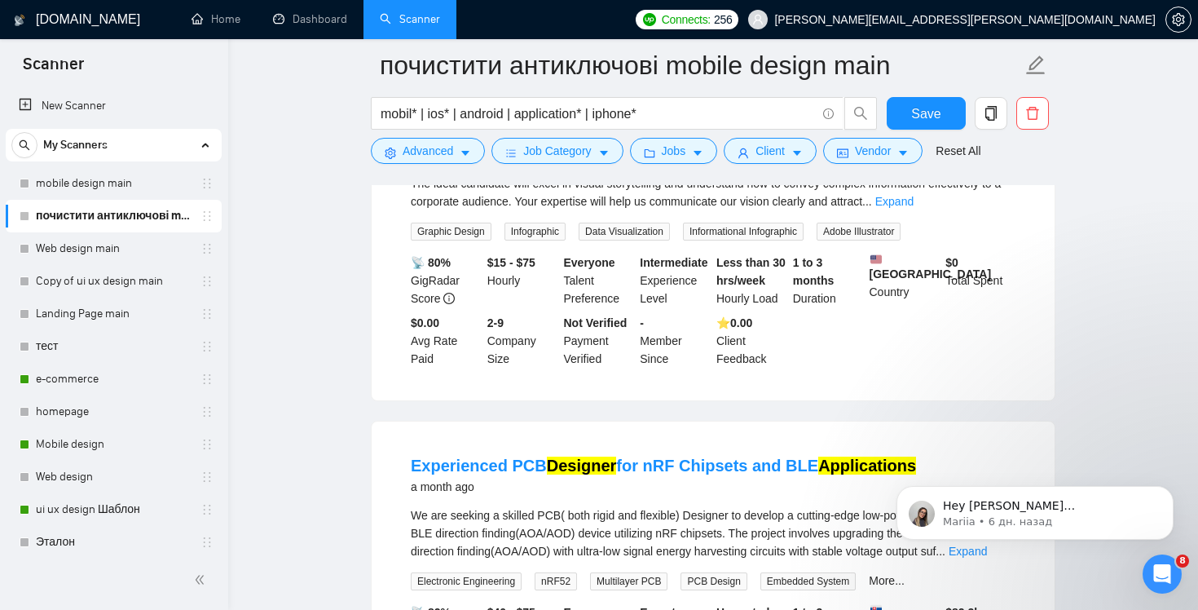
scroll to position [2124, 0]
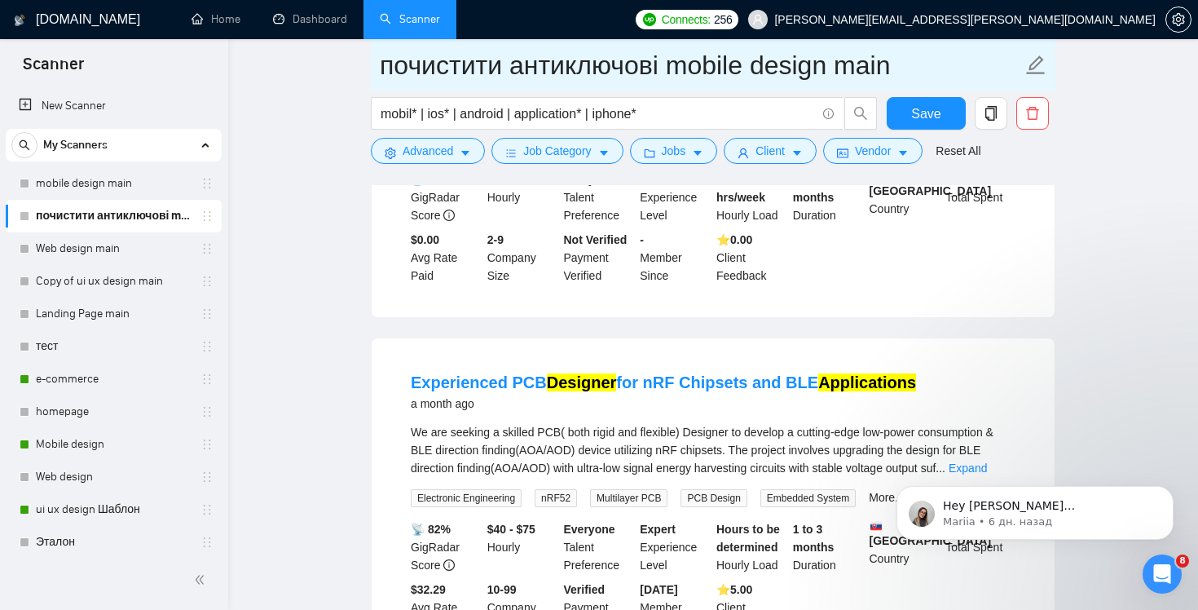
click at [455, 55] on input "почистити антиключові mobile design main" at bounding box center [701, 65] width 642 height 41
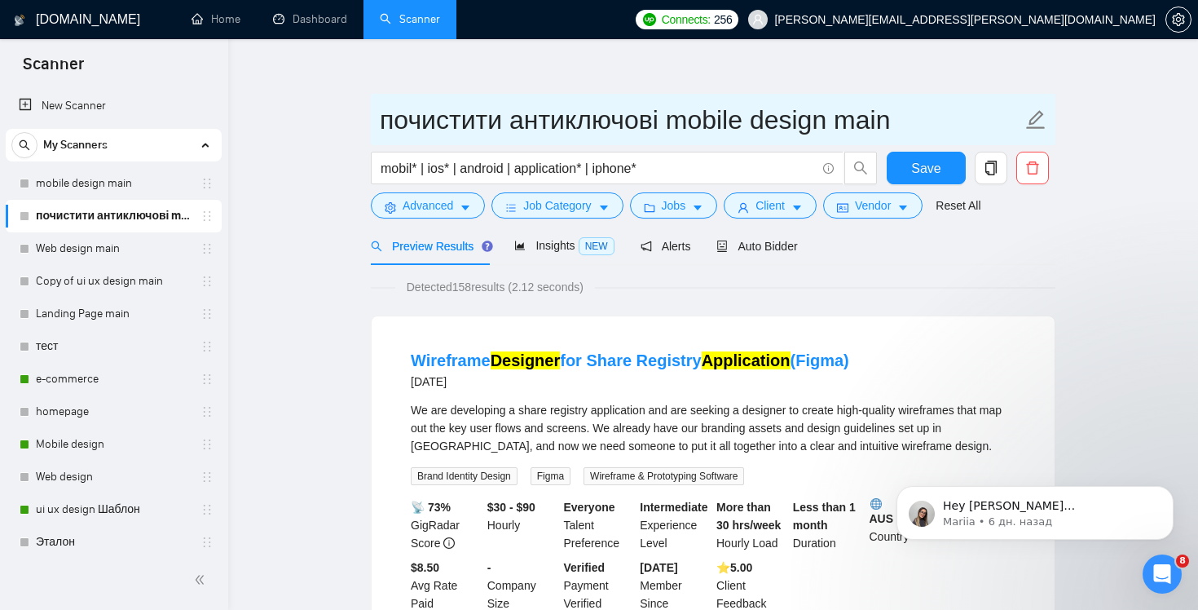
scroll to position [0, 0]
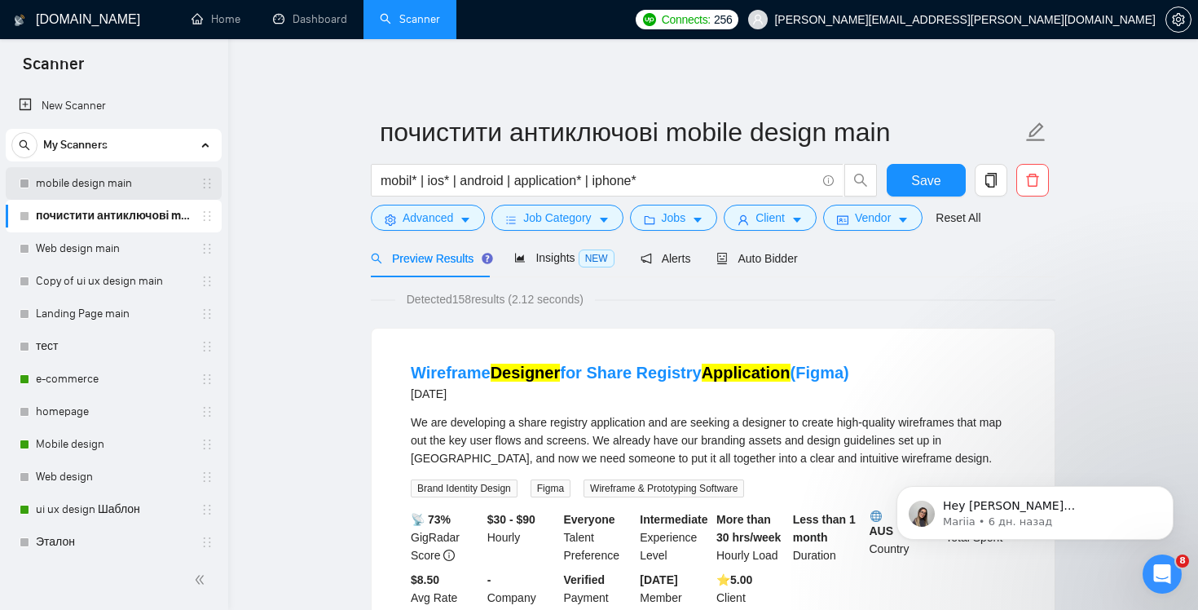
click at [108, 187] on link "mobile design main" at bounding box center [113, 183] width 155 height 33
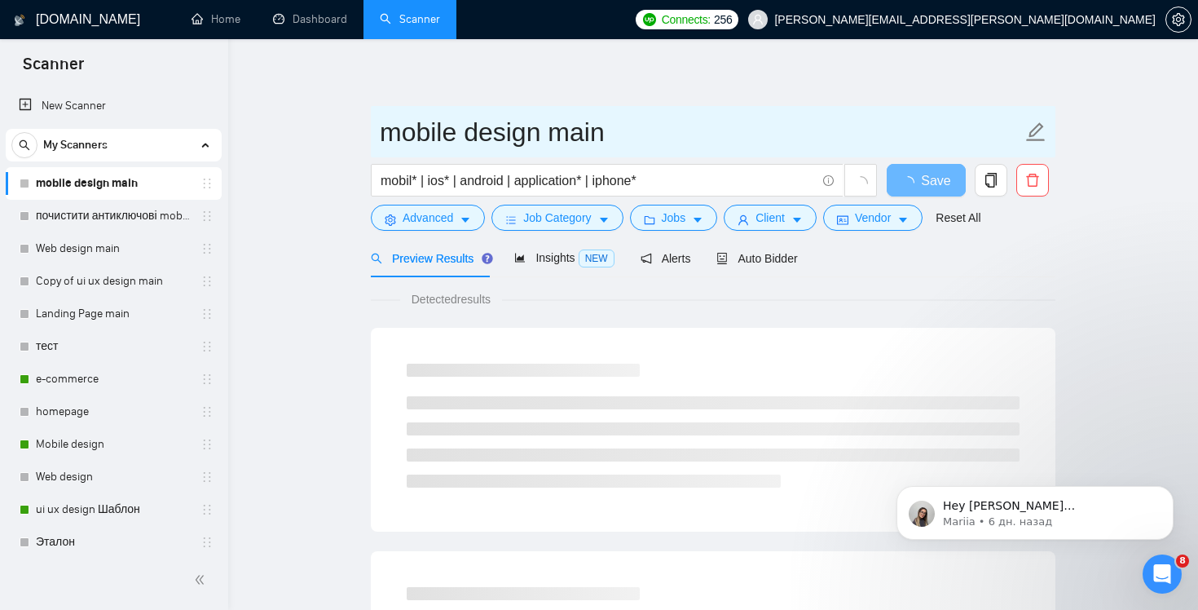
drag, startPoint x: 381, startPoint y: 135, endPoint x: 649, endPoint y: 138, distance: 268.2
click at [649, 138] on input "mobile design main" at bounding box center [701, 132] width 642 height 41
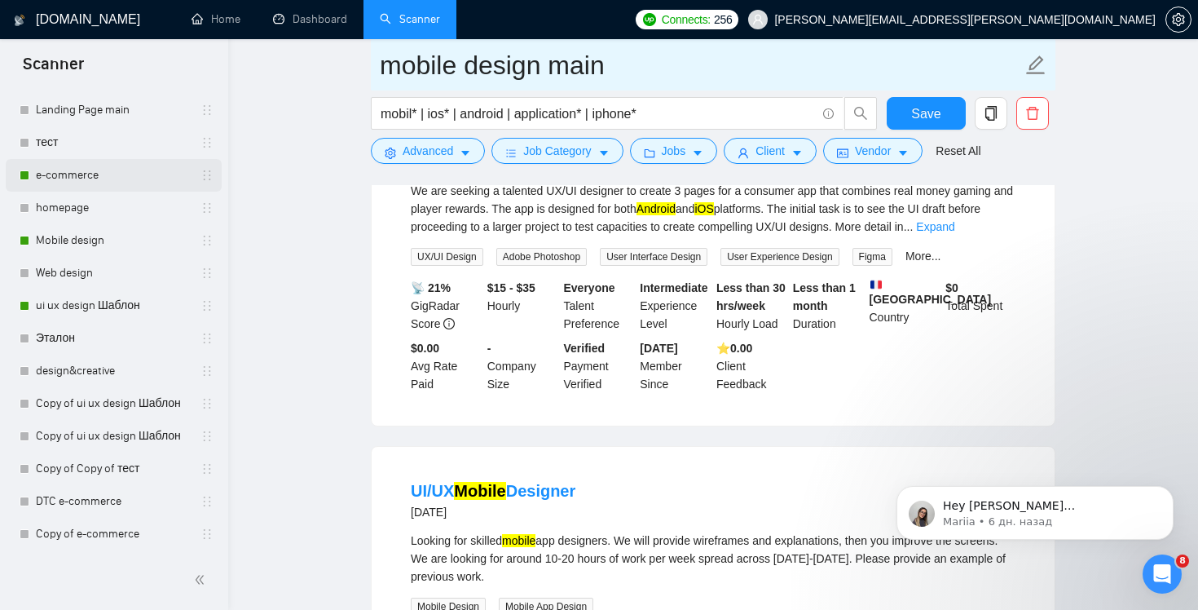
scroll to position [254, 0]
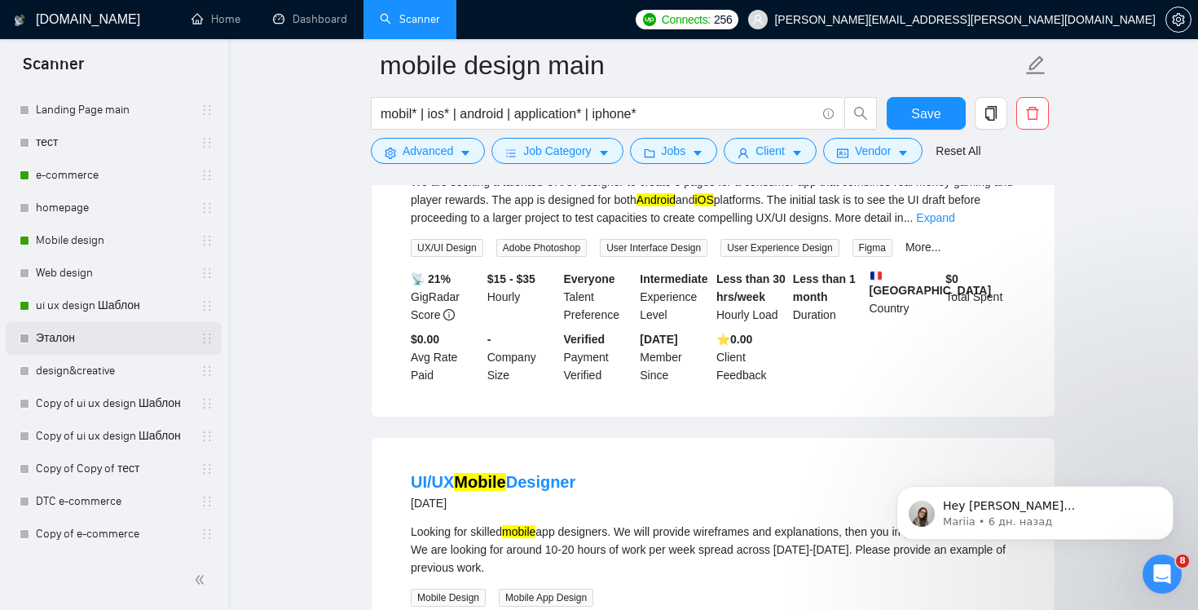
click at [121, 341] on link "Эталон" at bounding box center [113, 338] width 155 height 33
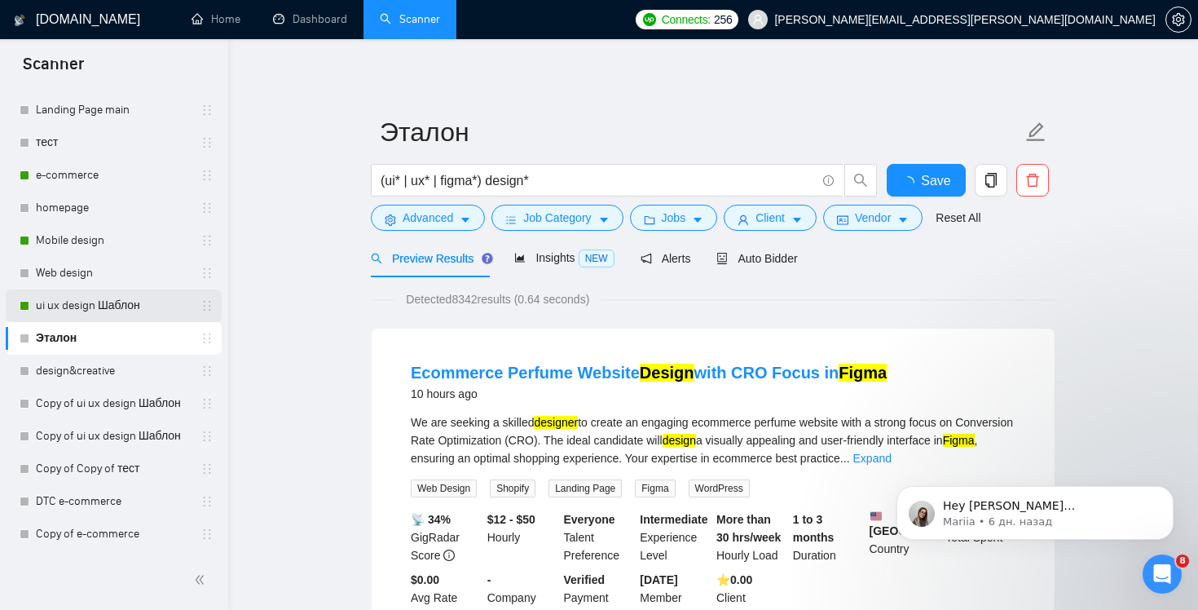
click at [108, 313] on link "ui ux design Шаблон" at bounding box center [113, 305] width 155 height 33
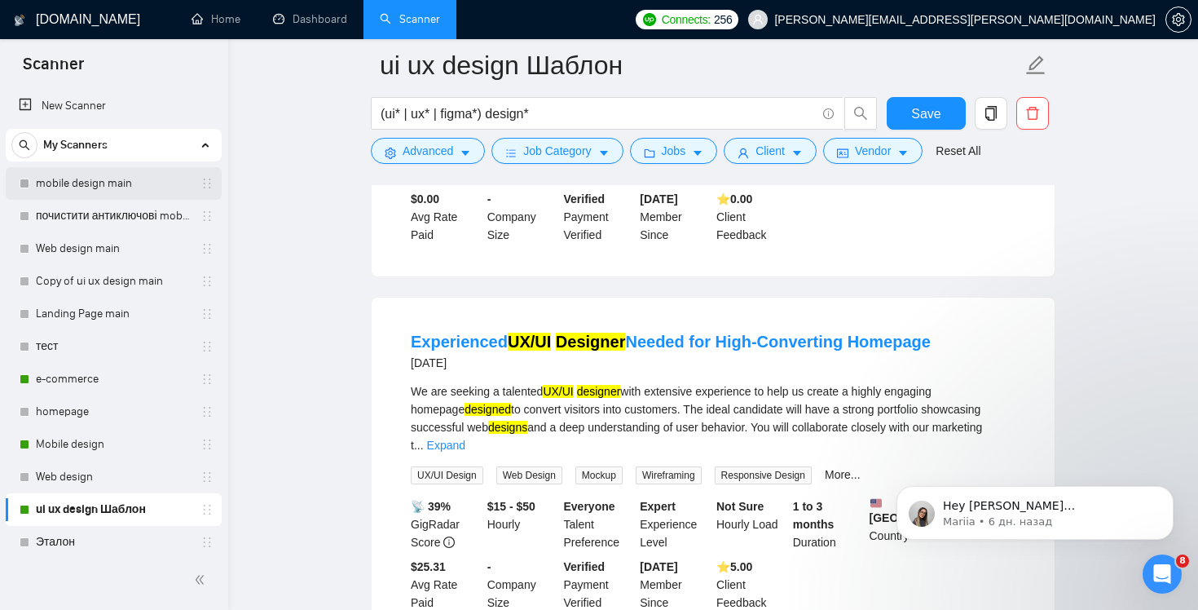
click at [95, 184] on link "mobile design main" at bounding box center [113, 183] width 155 height 33
